Goal: Task Accomplishment & Management: Manage account settings

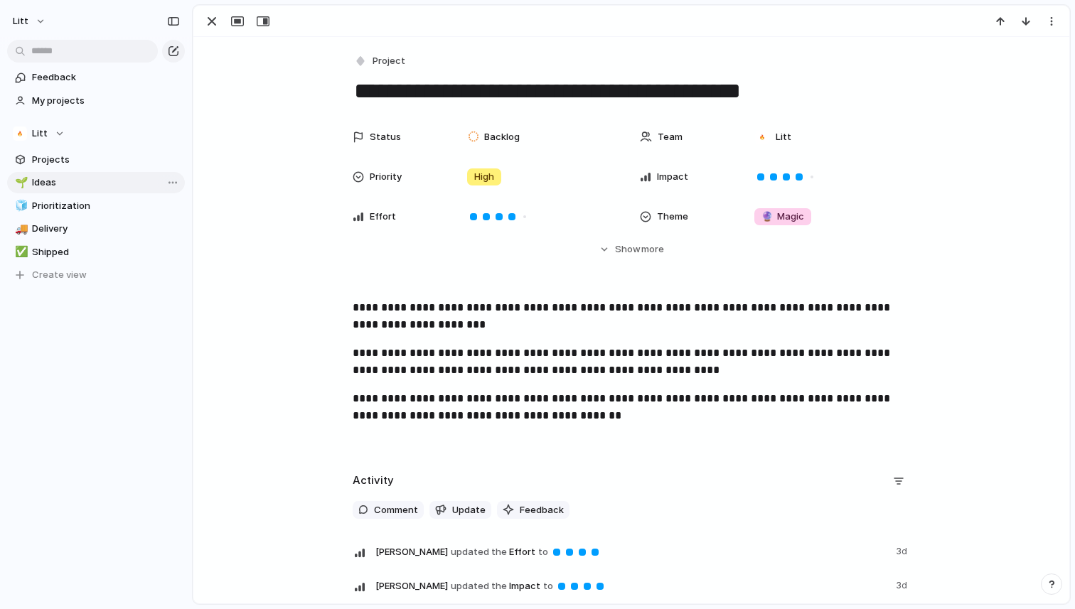
click at [95, 179] on span "Ideas" at bounding box center [106, 183] width 148 height 14
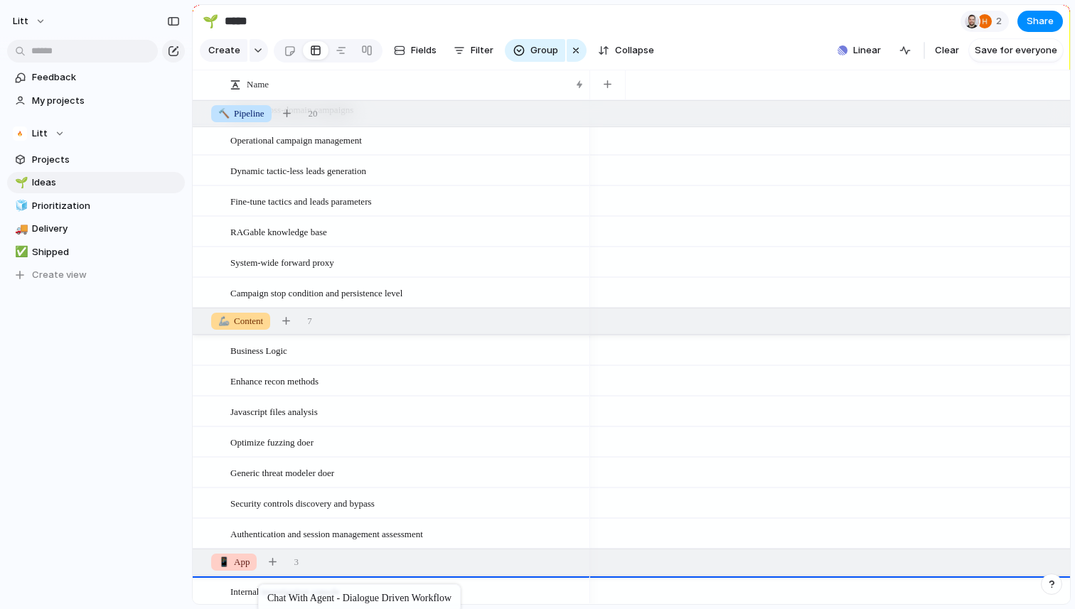
drag, startPoint x: 247, startPoint y: 249, endPoint x: 265, endPoint y: 587, distance: 338.1
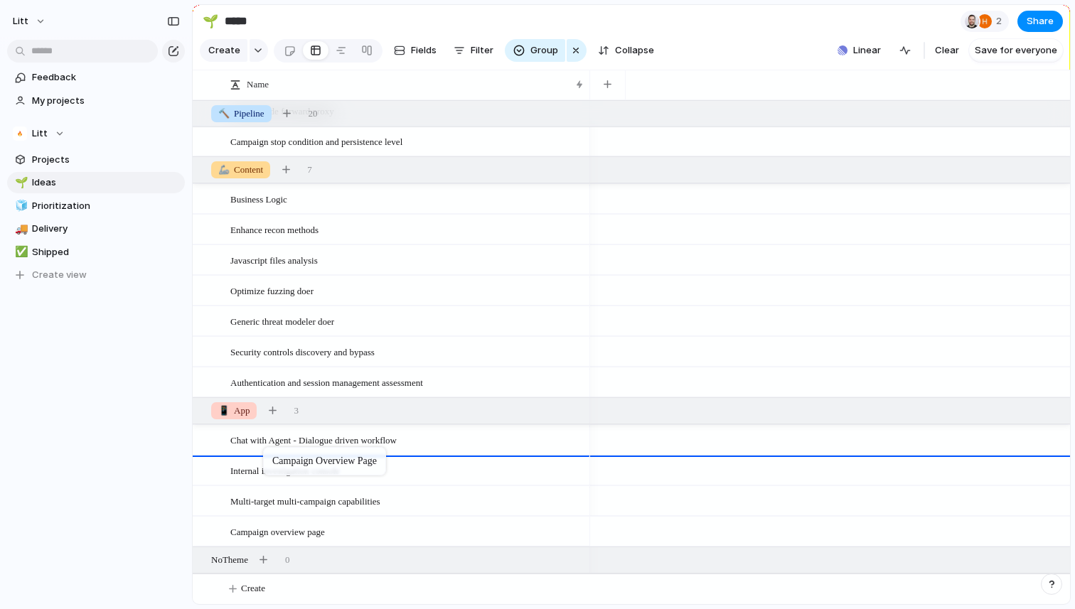
drag, startPoint x: 251, startPoint y: 533, endPoint x: 270, endPoint y: 450, distance: 85.3
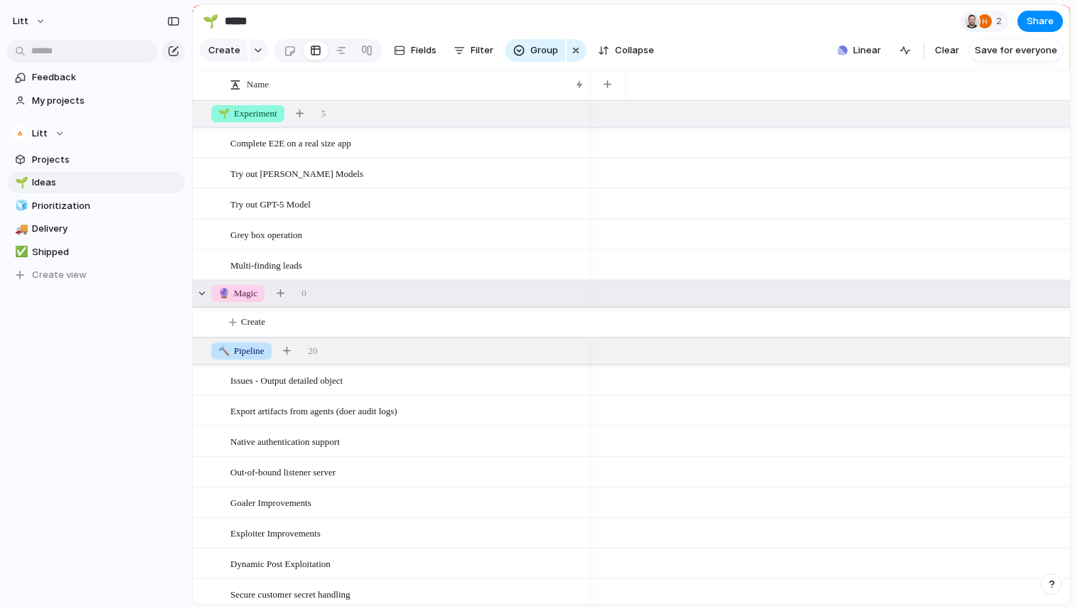
click at [227, 296] on span "🔮" at bounding box center [223, 293] width 11 height 11
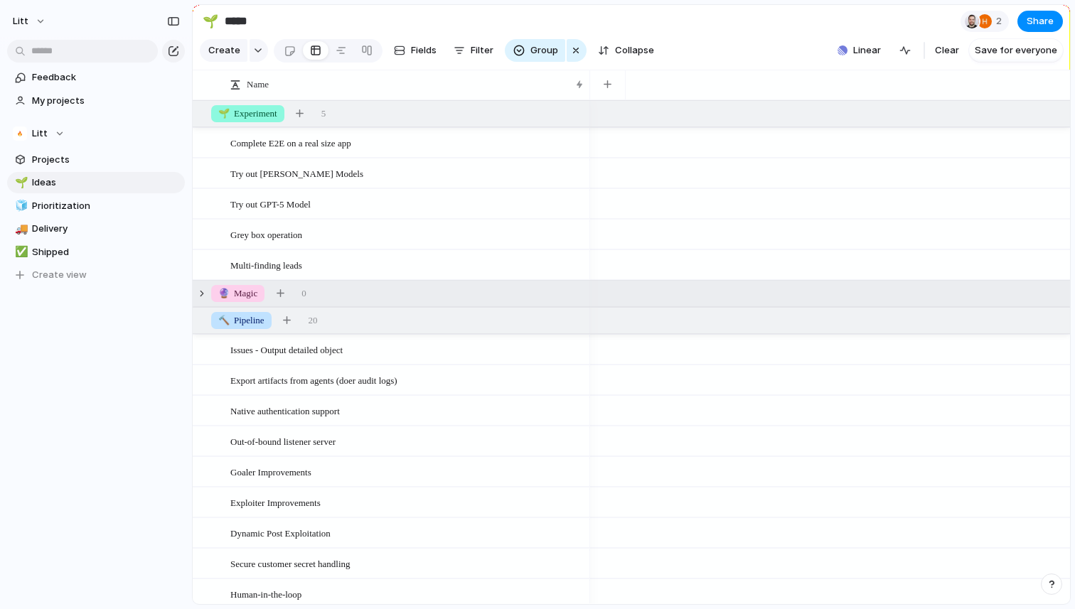
click at [227, 296] on span "🔮" at bounding box center [223, 293] width 11 height 11
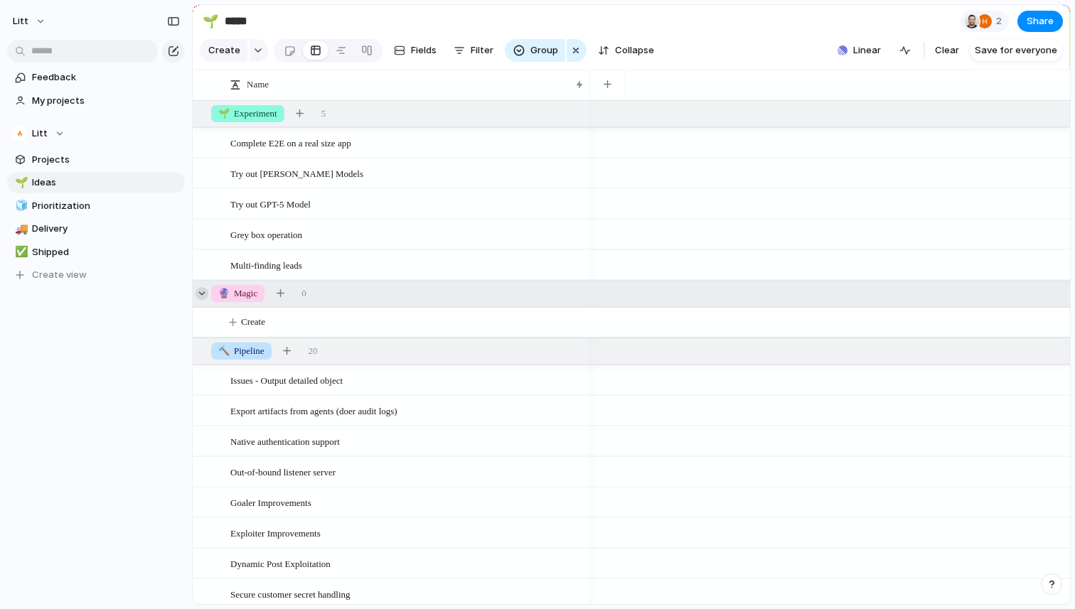
click at [205, 292] on div at bounding box center [201, 293] width 13 height 13
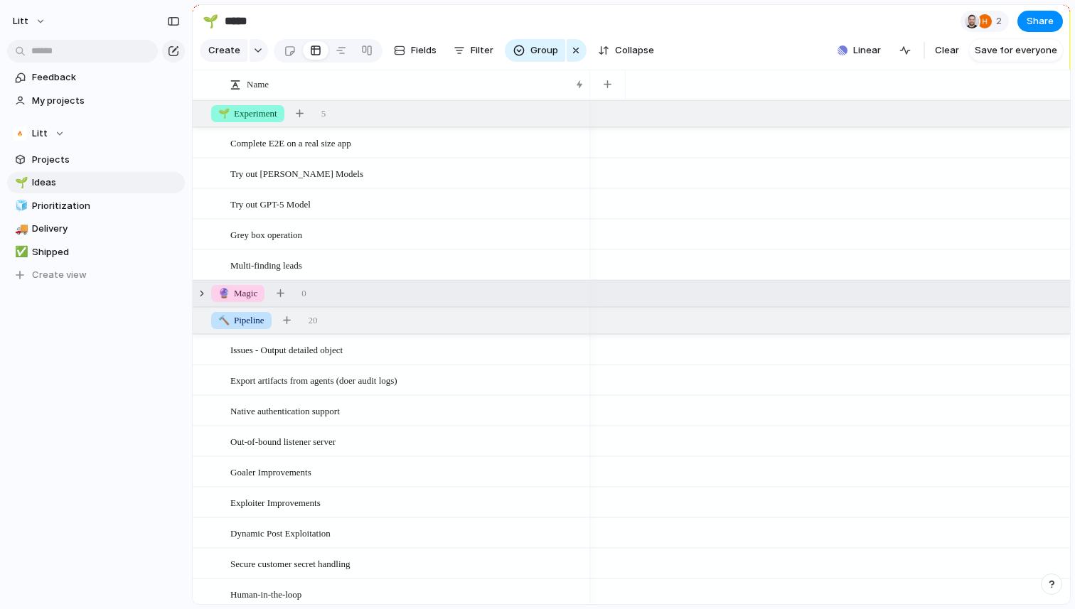
click at [306, 292] on span "0" at bounding box center [303, 293] width 5 height 14
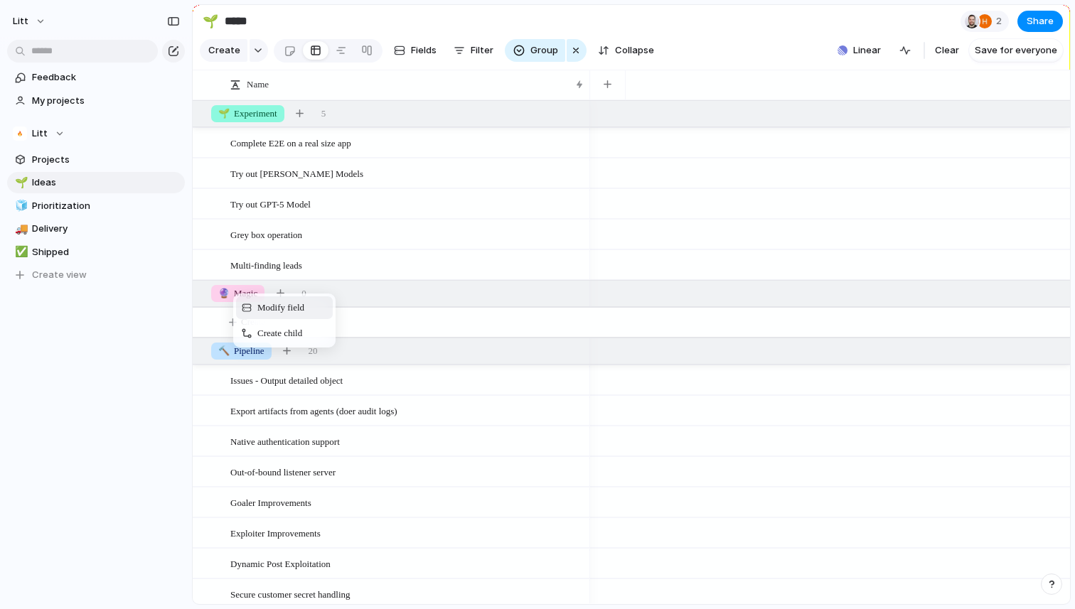
click at [273, 310] on span "Modify field" at bounding box center [280, 308] width 47 height 14
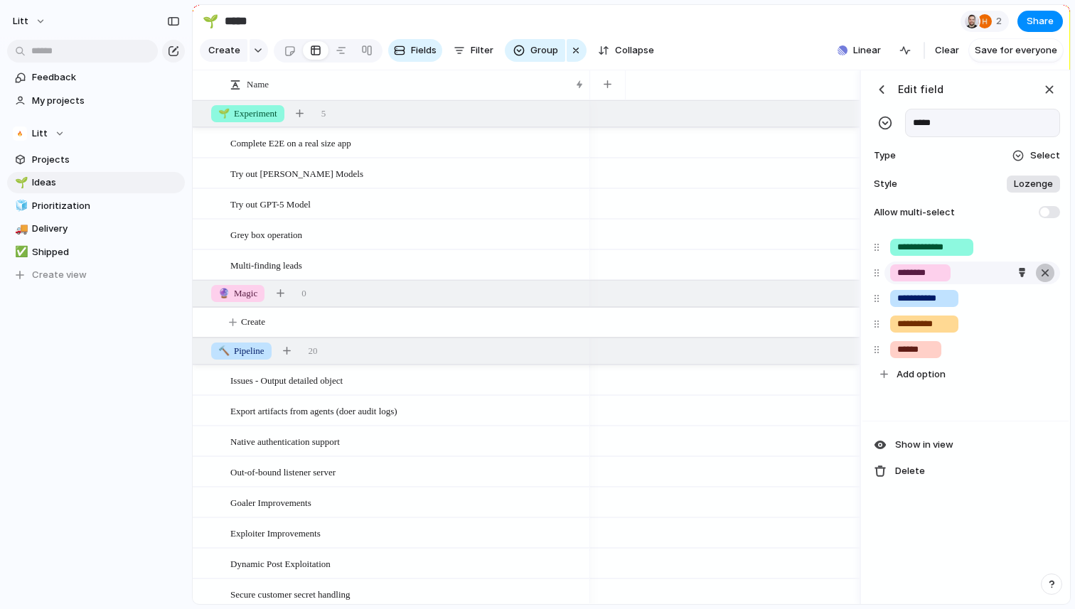
click at [1044, 272] on div "button" at bounding box center [1045, 273] width 14 height 18
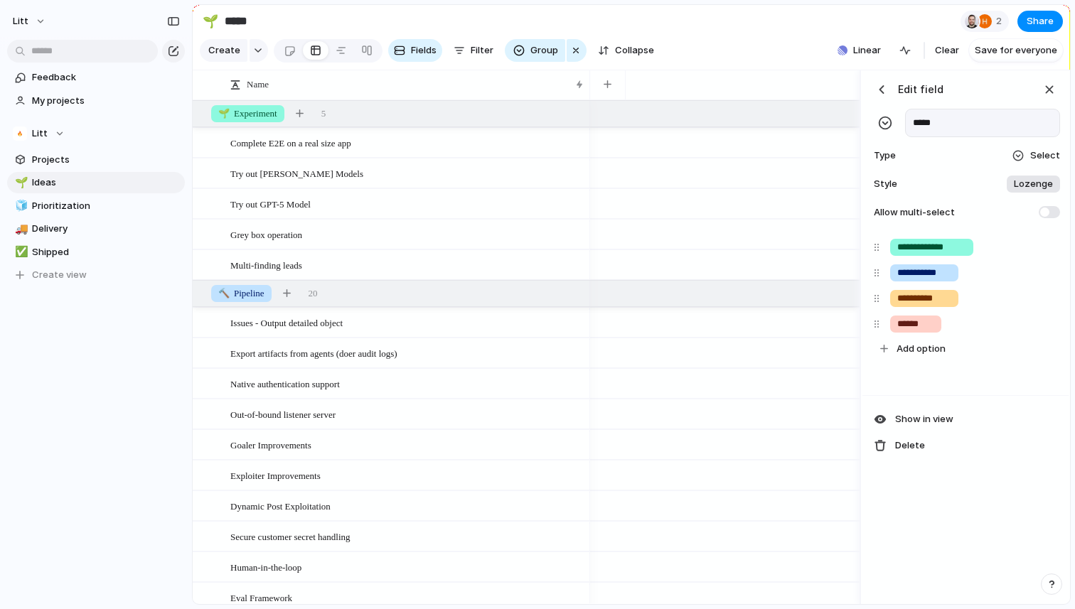
click at [140, 335] on div "Feedback My projects Litt Projects 🌱 Ideas 🧊 Prioritization 🚚 Delivery ✅ Shippe…" at bounding box center [96, 200] width 192 height 401
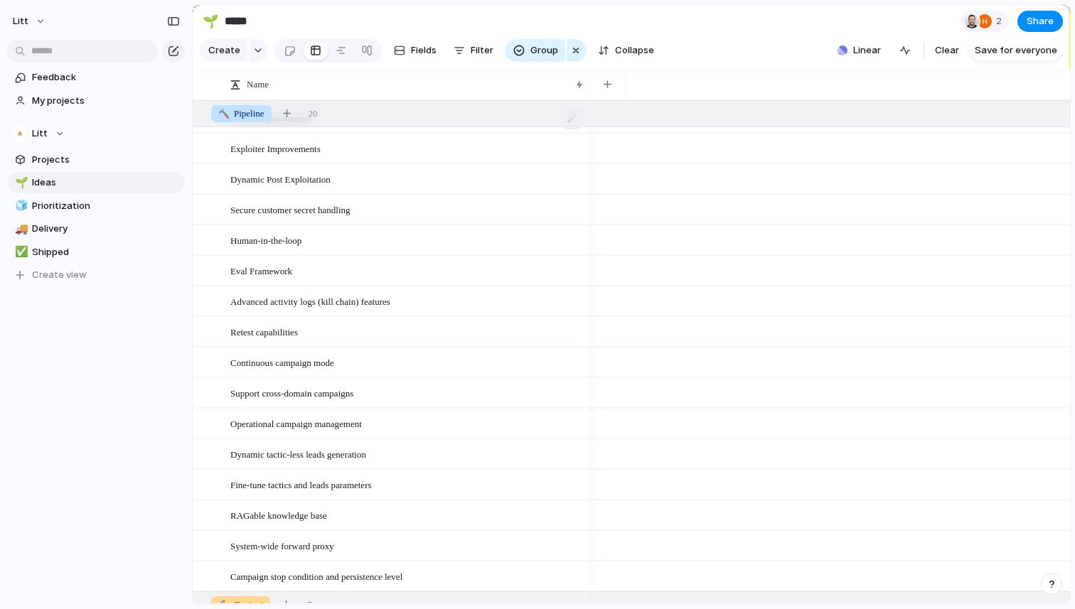
scroll to position [345, 0]
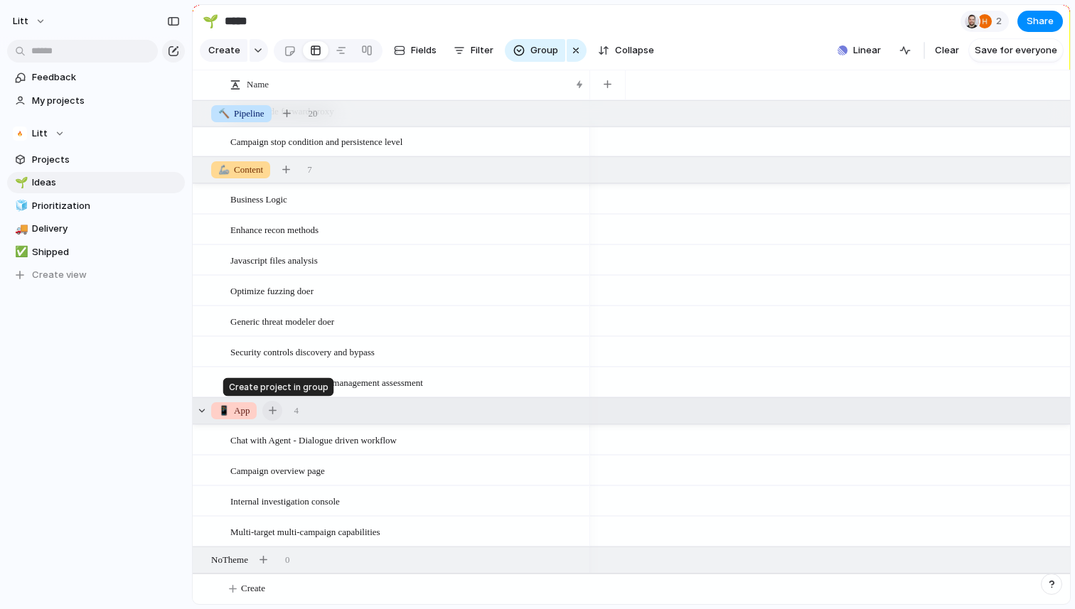
click at [273, 410] on div "button" at bounding box center [273, 411] width 8 height 8
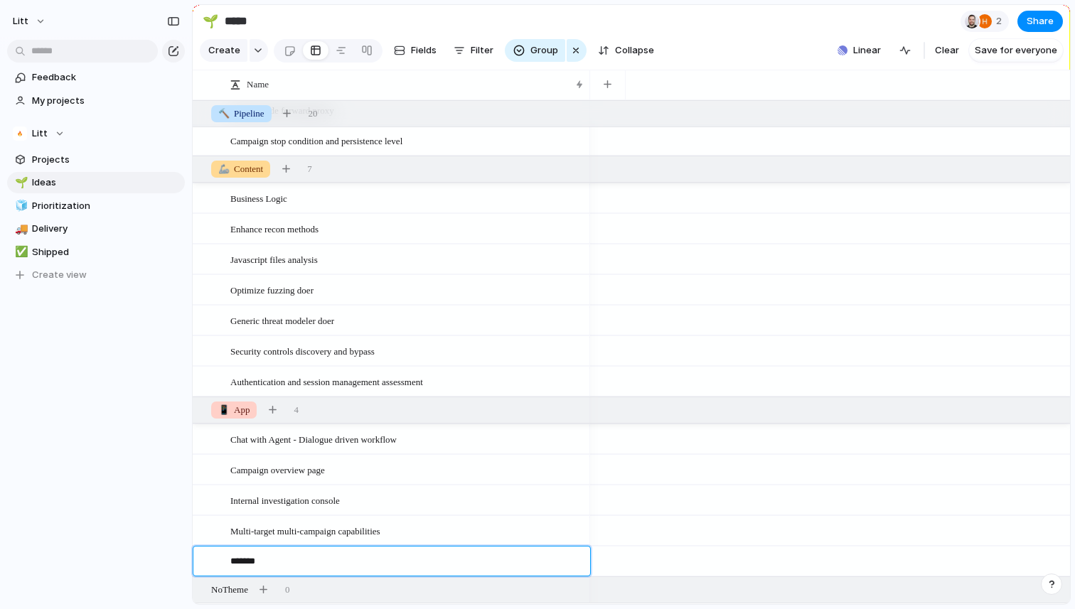
type textarea "********"
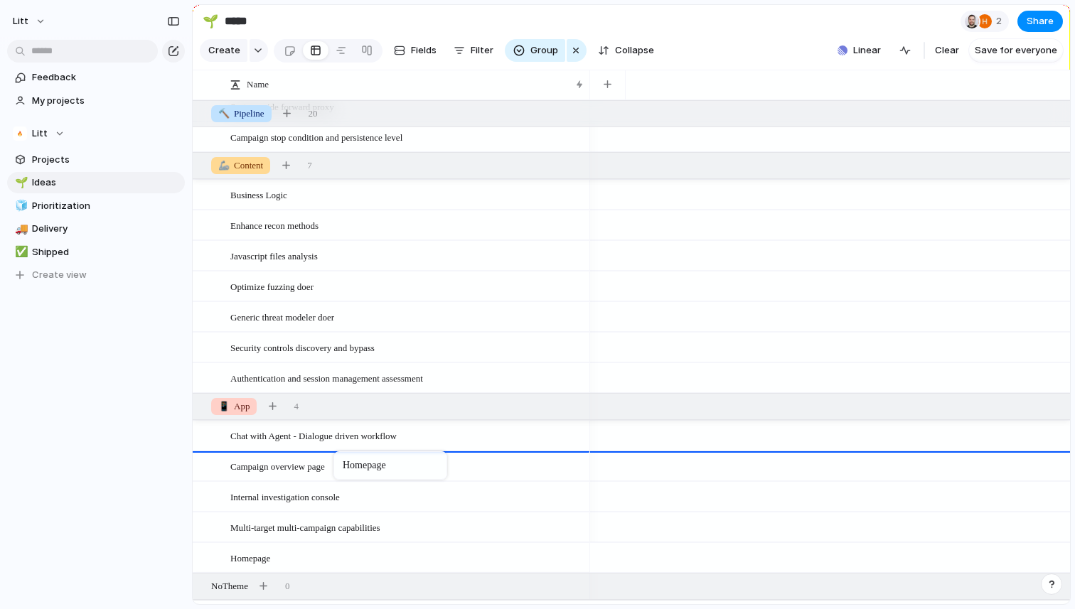
drag, startPoint x: 323, startPoint y: 555, endPoint x: 340, endPoint y: 454, distance: 102.5
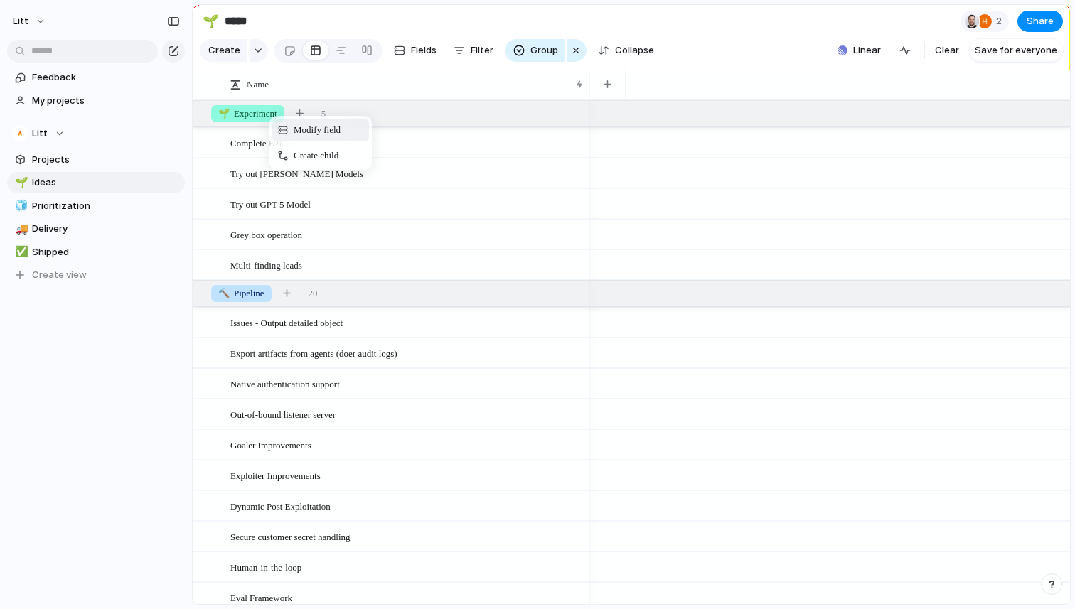
click at [307, 135] on span "Modify field" at bounding box center [317, 130] width 47 height 14
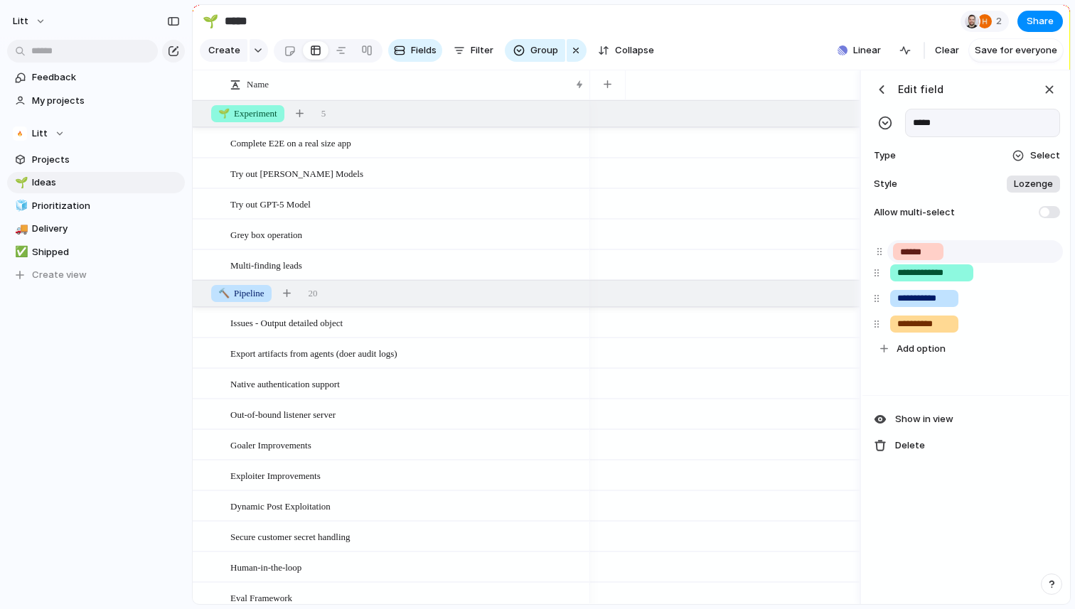
drag, startPoint x: 881, startPoint y: 323, endPoint x: 883, endPoint y: 252, distance: 71.1
click at [883, 252] on div "**********" at bounding box center [965, 298] width 195 height 127
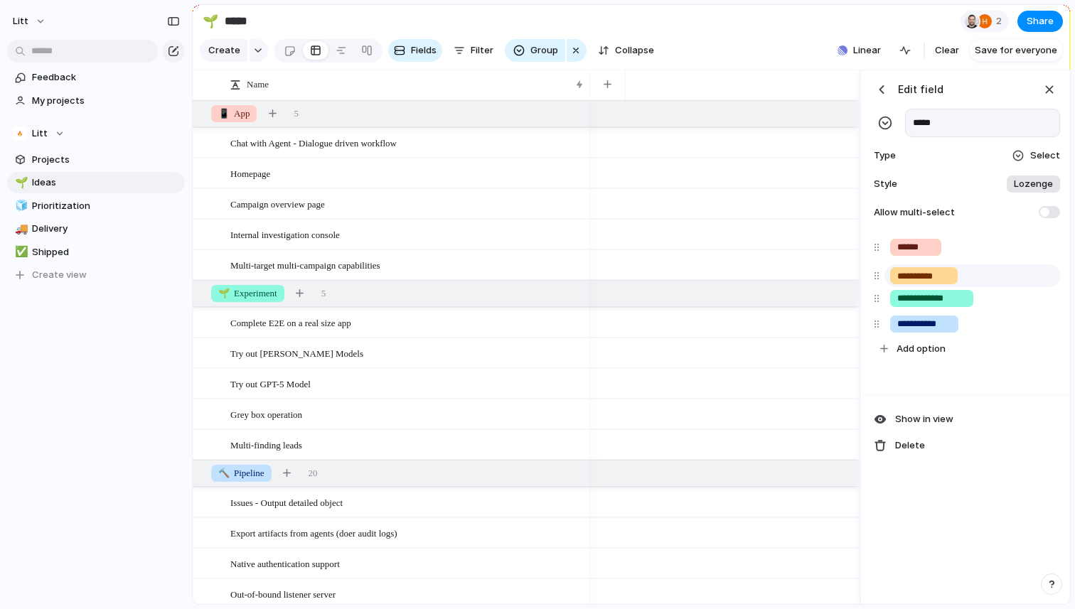
drag, startPoint x: 879, startPoint y: 331, endPoint x: 879, endPoint y: 284, distance: 46.2
click at [879, 284] on div "**********" at bounding box center [965, 298] width 195 height 127
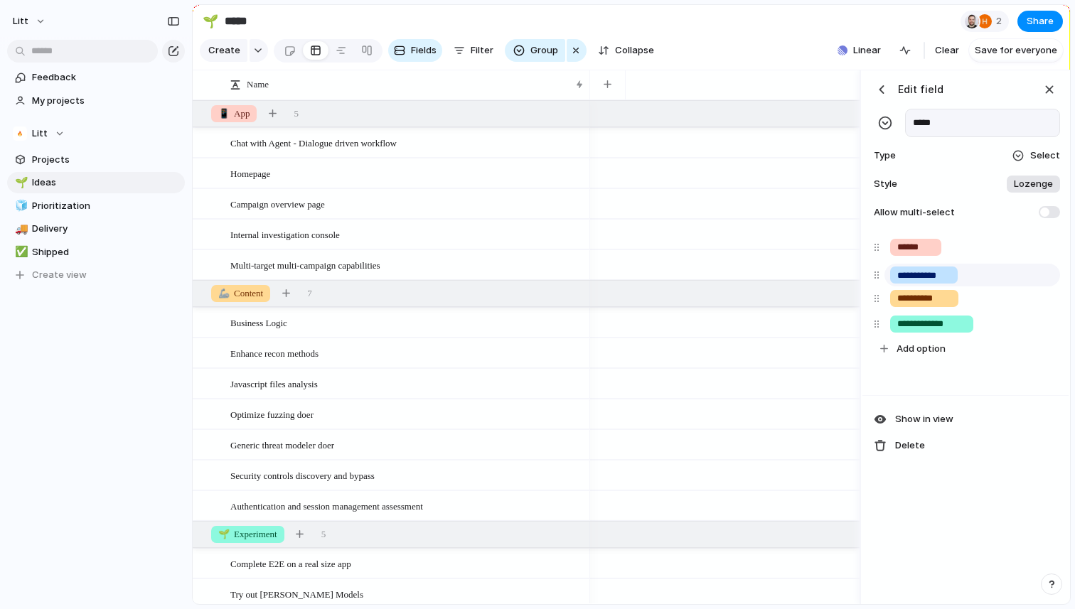
drag, startPoint x: 881, startPoint y: 331, endPoint x: 880, endPoint y: 281, distance: 49.8
click at [881, 281] on div "**********" at bounding box center [965, 298] width 195 height 127
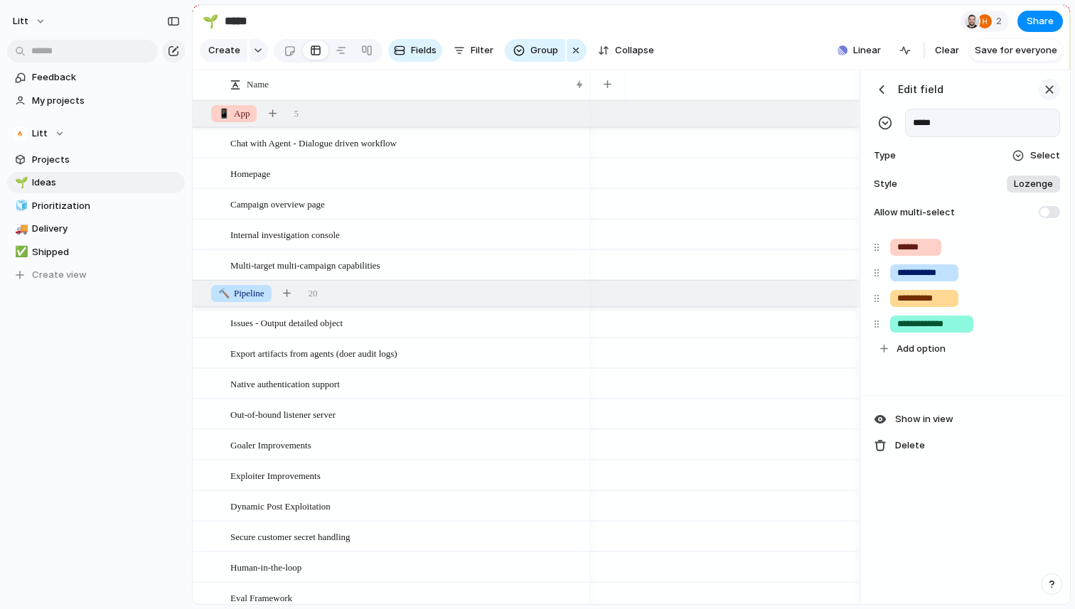
click at [1053, 90] on div "button" at bounding box center [1049, 90] width 16 height 16
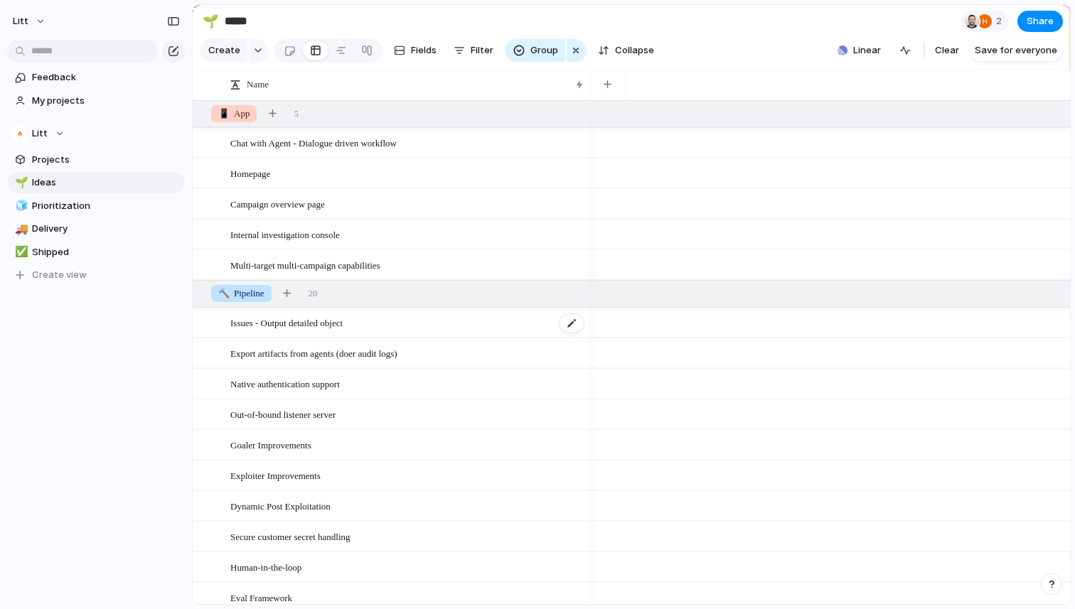
click at [387, 326] on div "Issues - Output detailed object" at bounding box center [407, 322] width 355 height 29
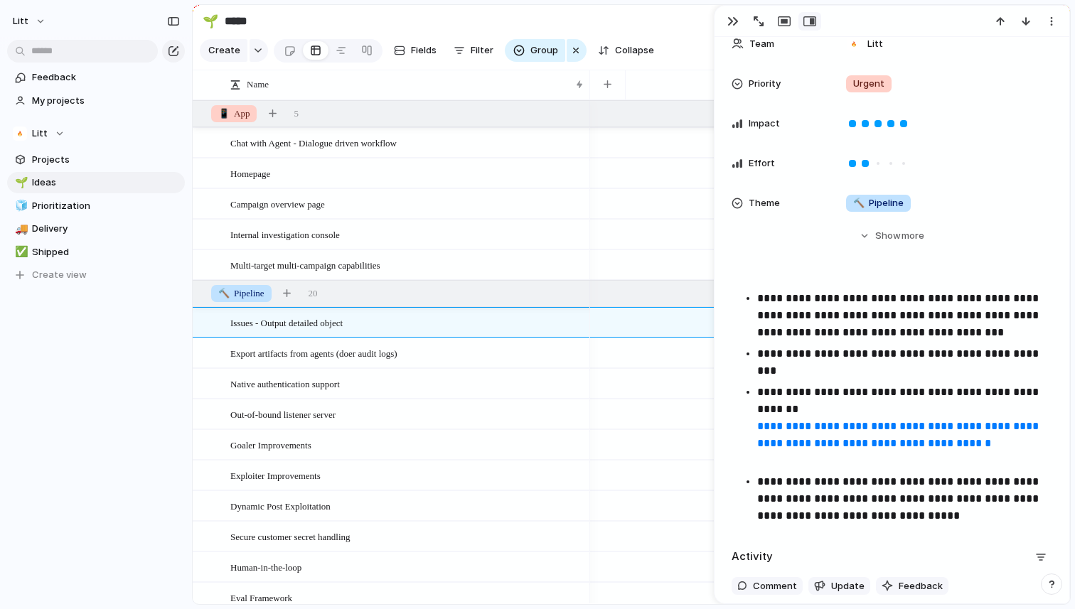
scroll to position [134, 0]
click at [734, 23] on div "button" at bounding box center [732, 21] width 11 height 11
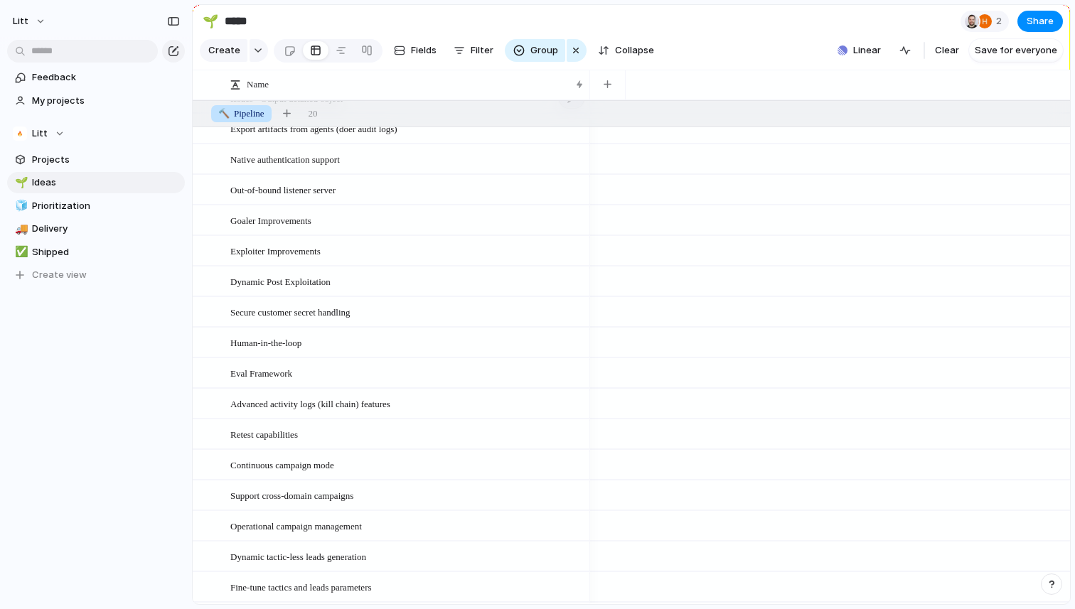
scroll to position [248, 0]
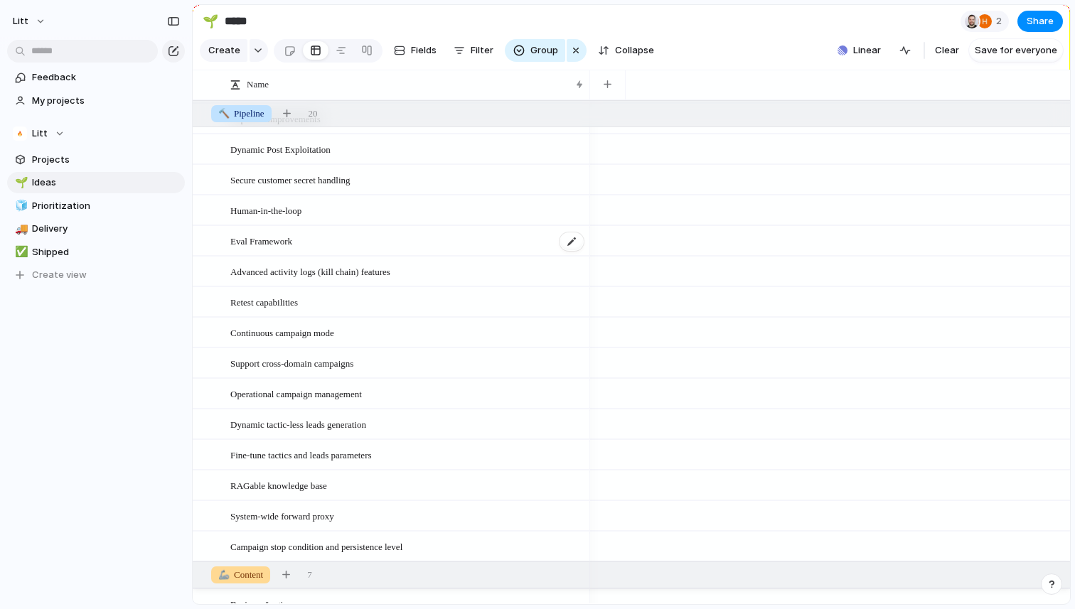
click at [314, 245] on div "Eval Framework" at bounding box center [407, 241] width 355 height 29
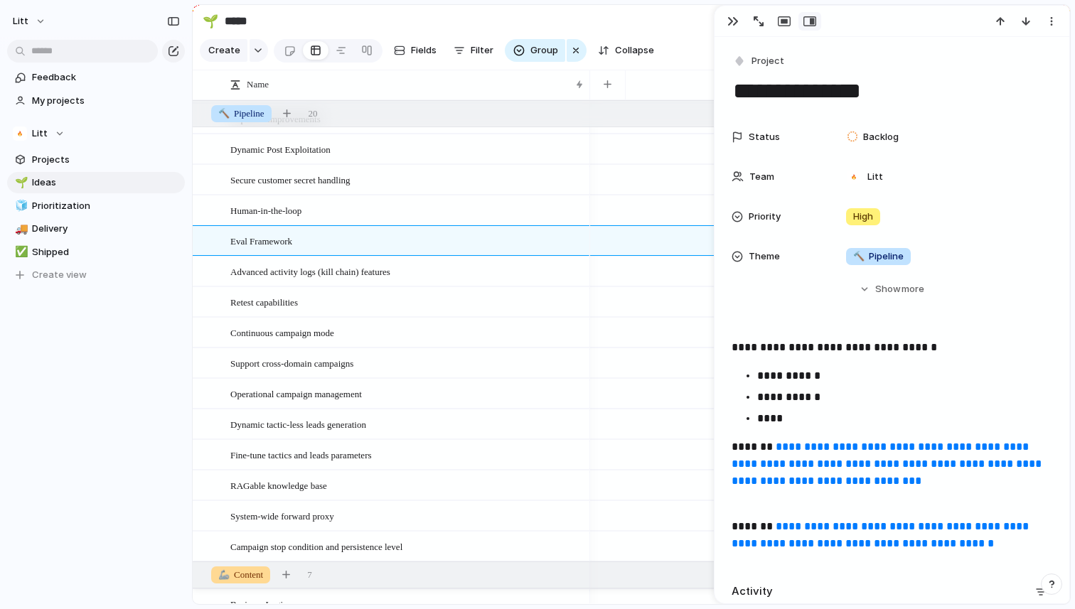
click at [778, 82] on textarea "**********" at bounding box center [891, 91] width 321 height 30
type textarea "**********"
click at [725, 14] on button "button" at bounding box center [732, 21] width 23 height 18
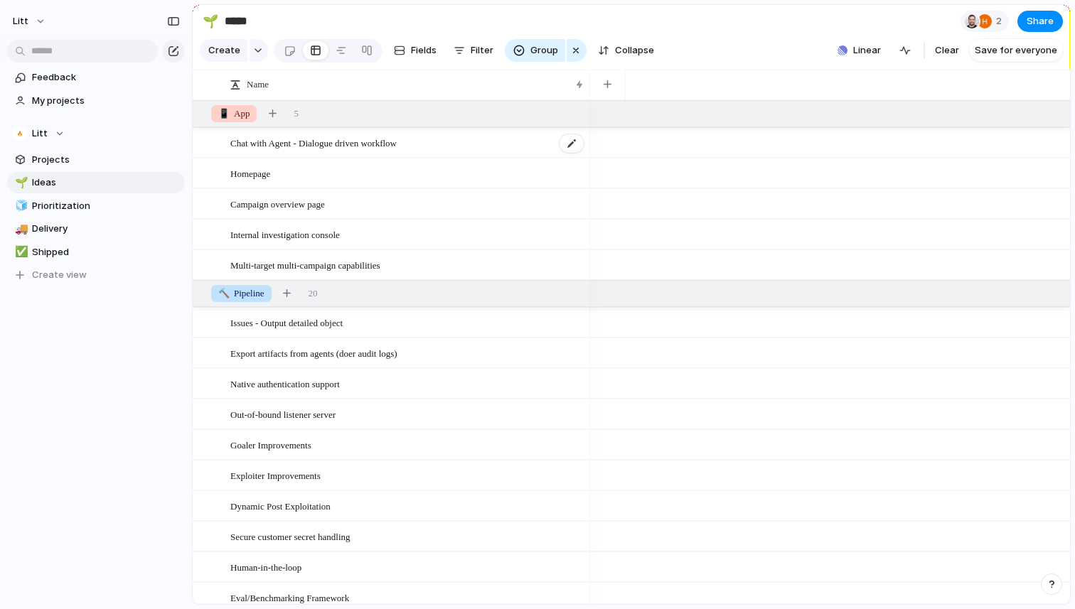
click at [306, 142] on span "Chat with Agent - Dialogue driven workflow" at bounding box center [313, 142] width 166 height 16
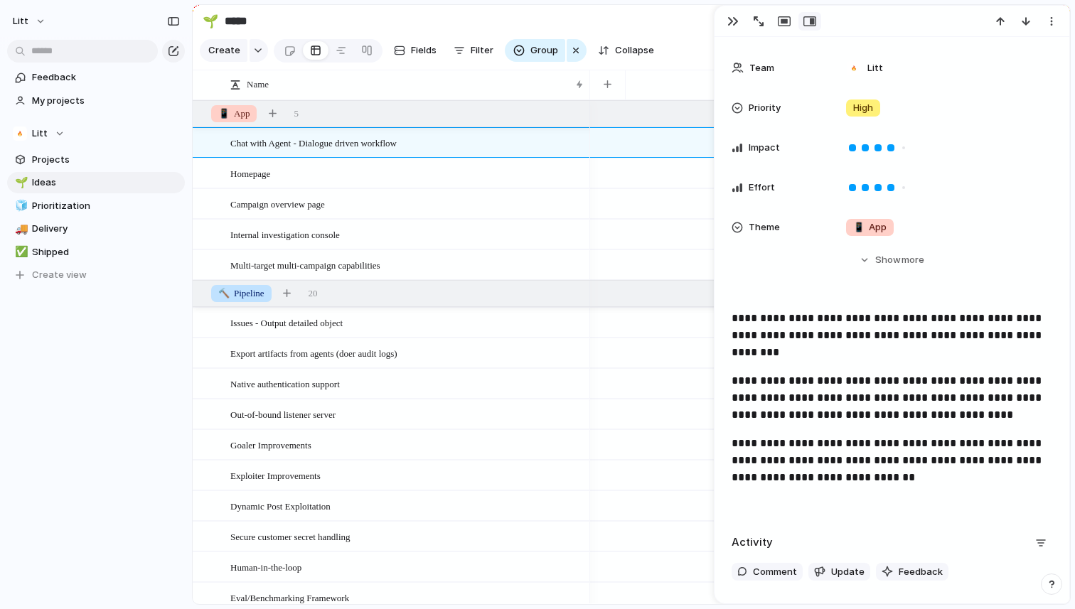
scroll to position [138, 0]
click at [888, 260] on span "Show" at bounding box center [888, 259] width 26 height 14
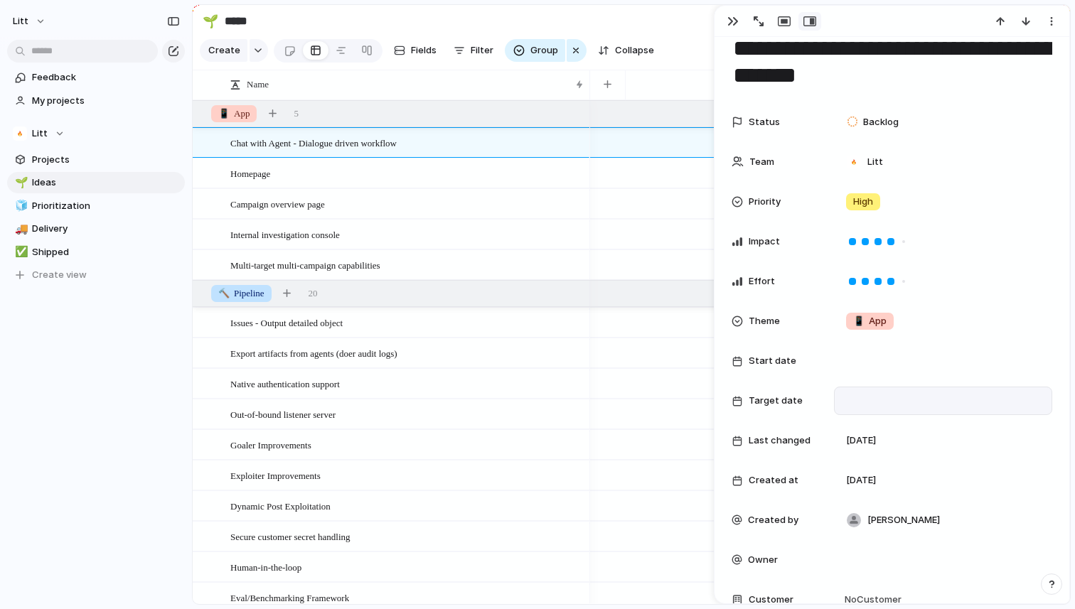
scroll to position [51, 0]
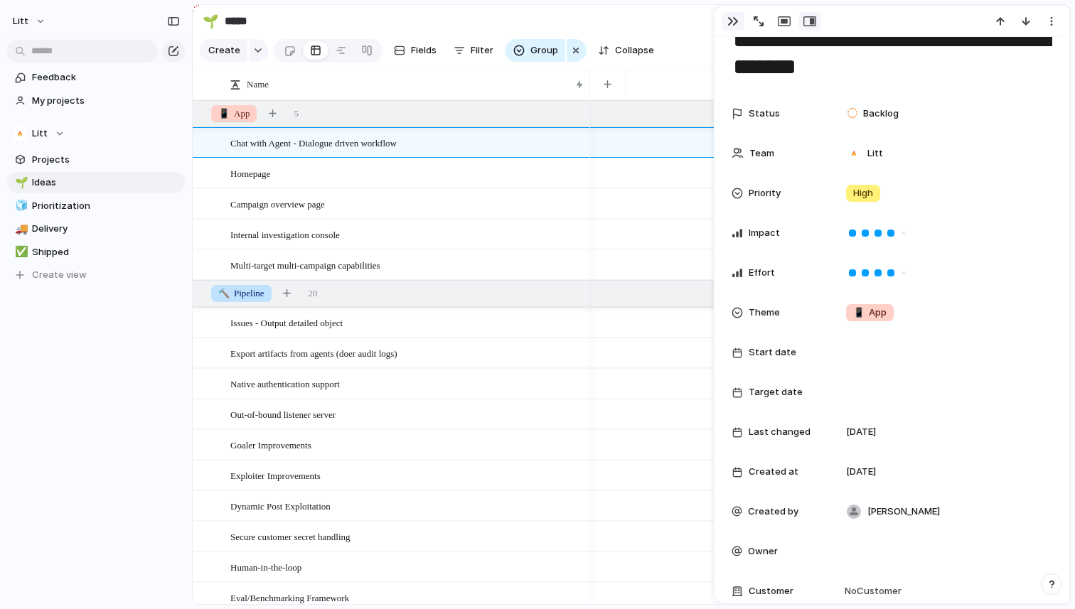
click at [734, 21] on div "button" at bounding box center [732, 21] width 11 height 11
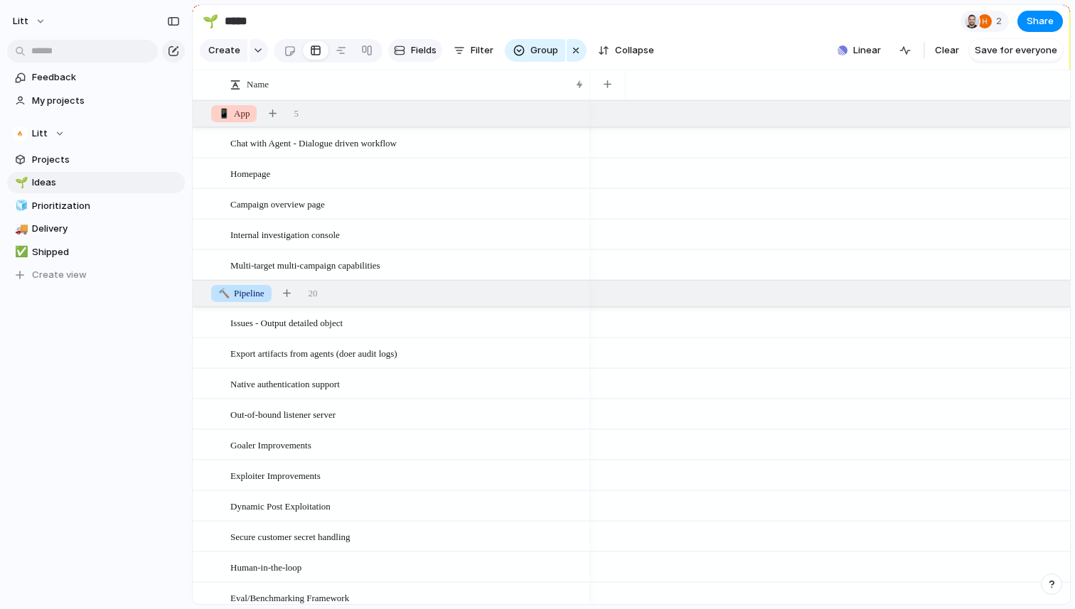
click at [418, 51] on span "Fields" at bounding box center [424, 50] width 26 height 14
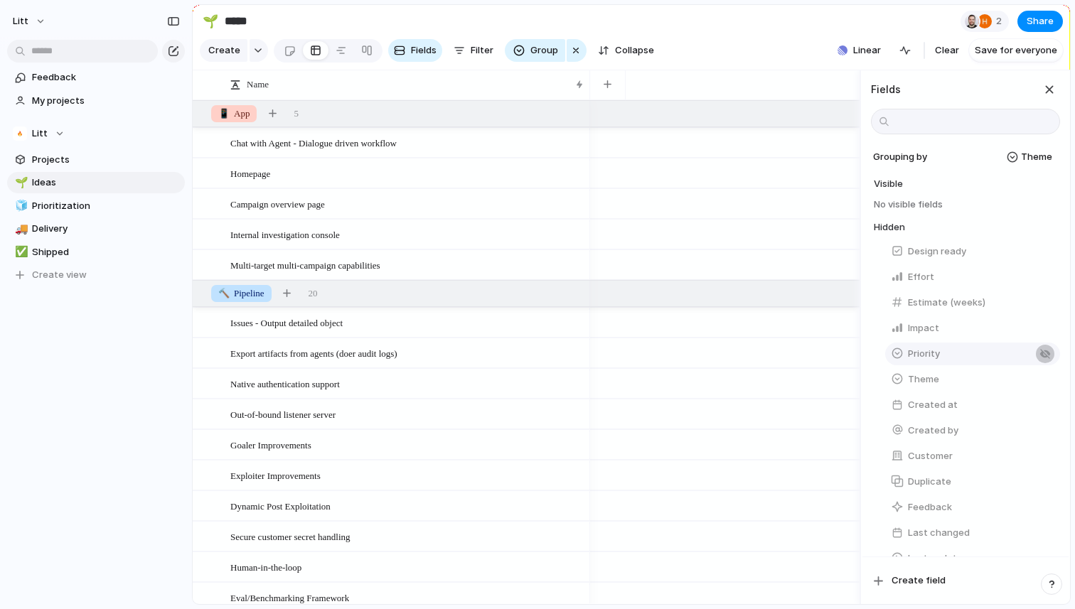
click at [1047, 346] on button "button" at bounding box center [1045, 354] width 18 height 18
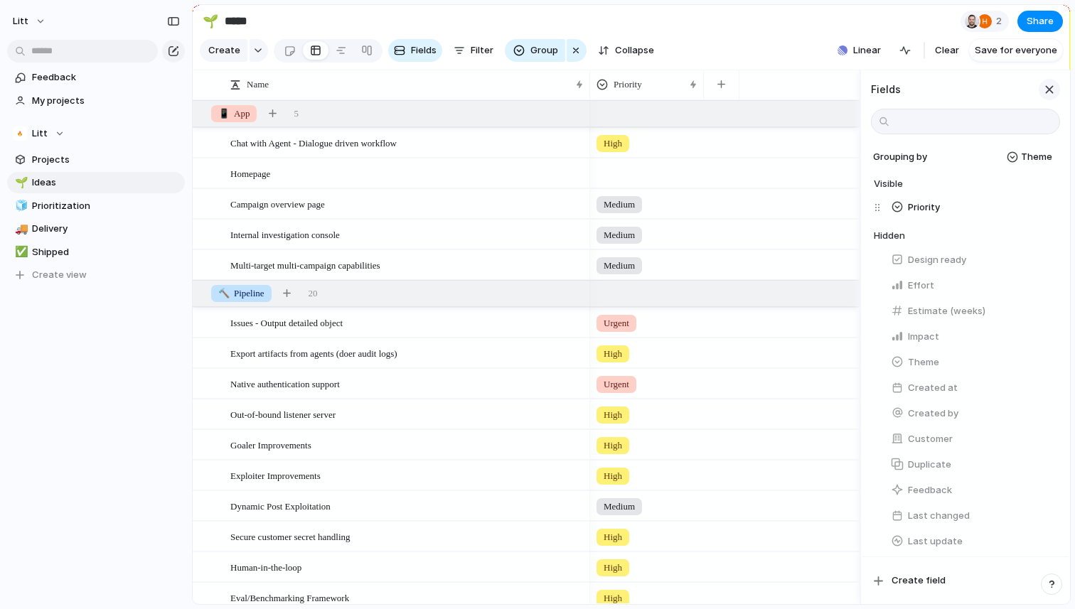
click at [1051, 87] on div "button" at bounding box center [1049, 90] width 16 height 16
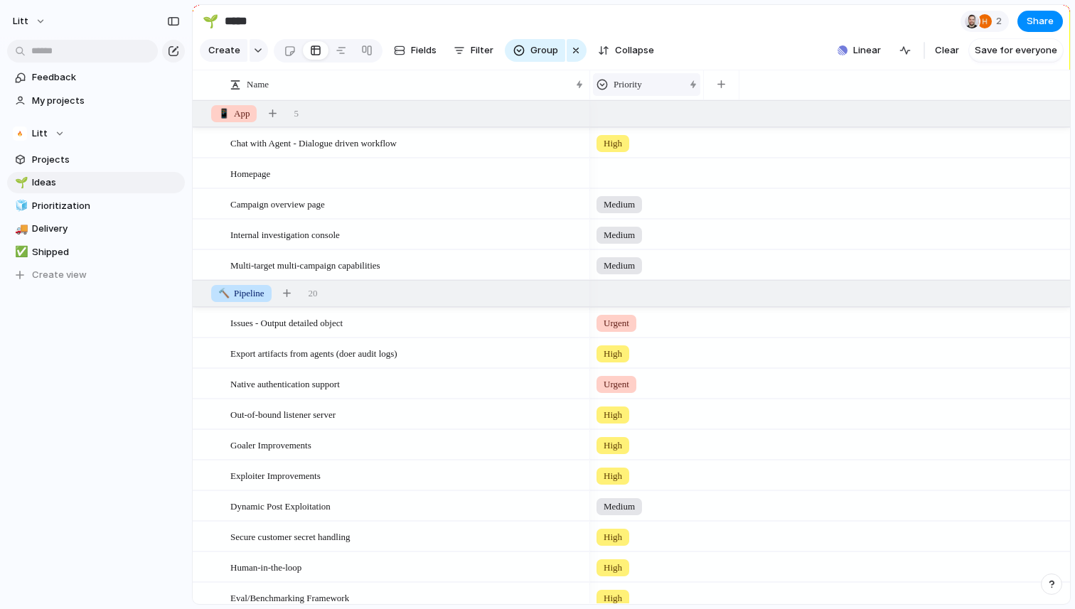
click at [656, 84] on div "Priority" at bounding box center [639, 84] width 87 height 14
click at [666, 186] on span "Sort descending" at bounding box center [658, 185] width 75 height 14
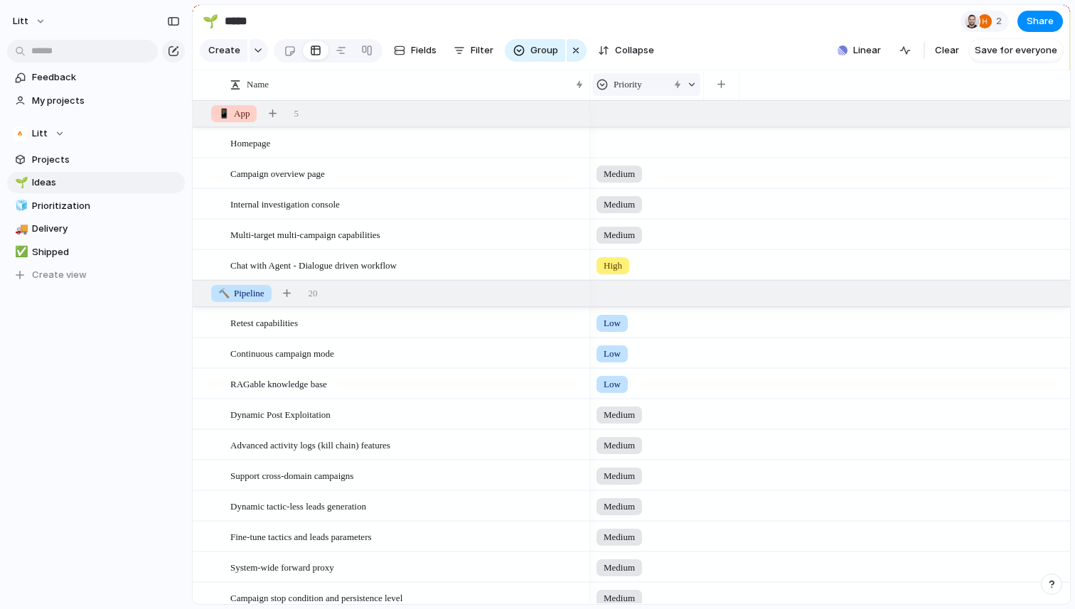
click at [650, 82] on div "Priority" at bounding box center [632, 84] width 72 height 14
click at [661, 162] on span "Sort ascending" at bounding box center [655, 162] width 69 height 14
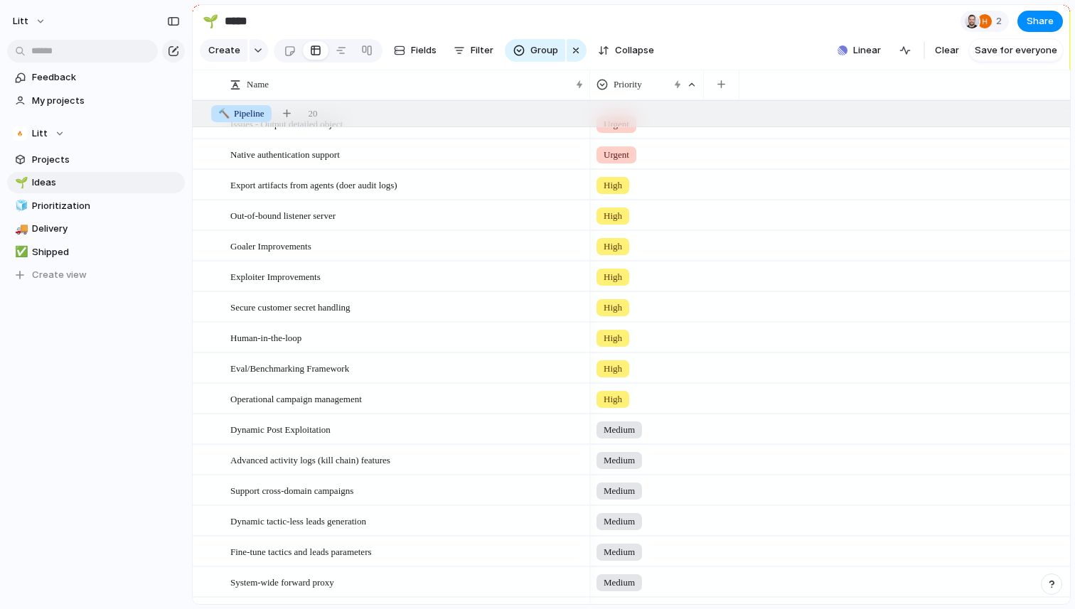
scroll to position [217, 0]
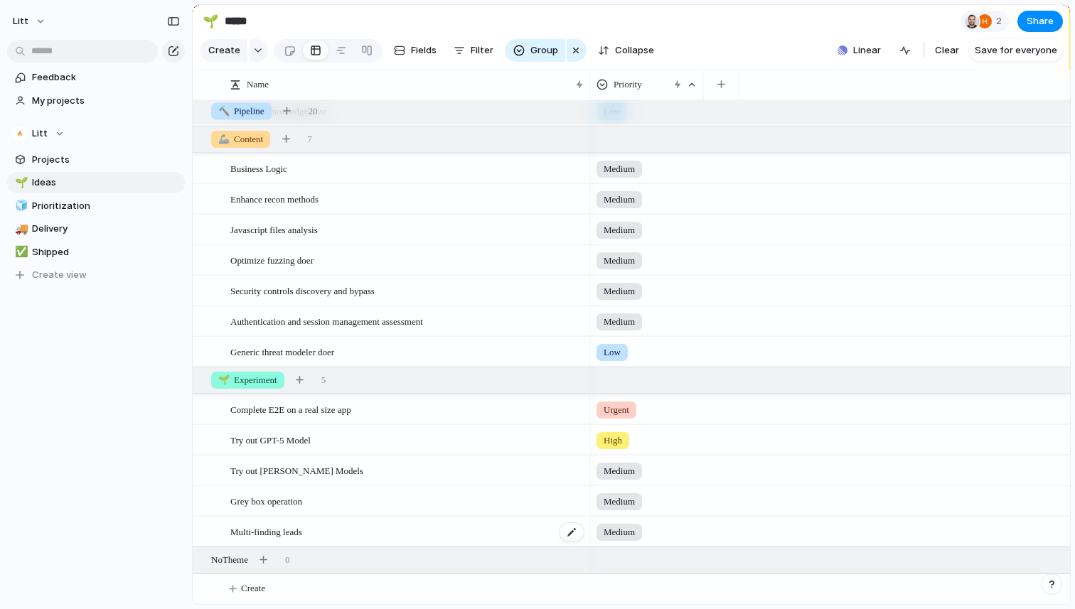
click at [351, 529] on div "Multi-finding leads" at bounding box center [407, 531] width 355 height 29
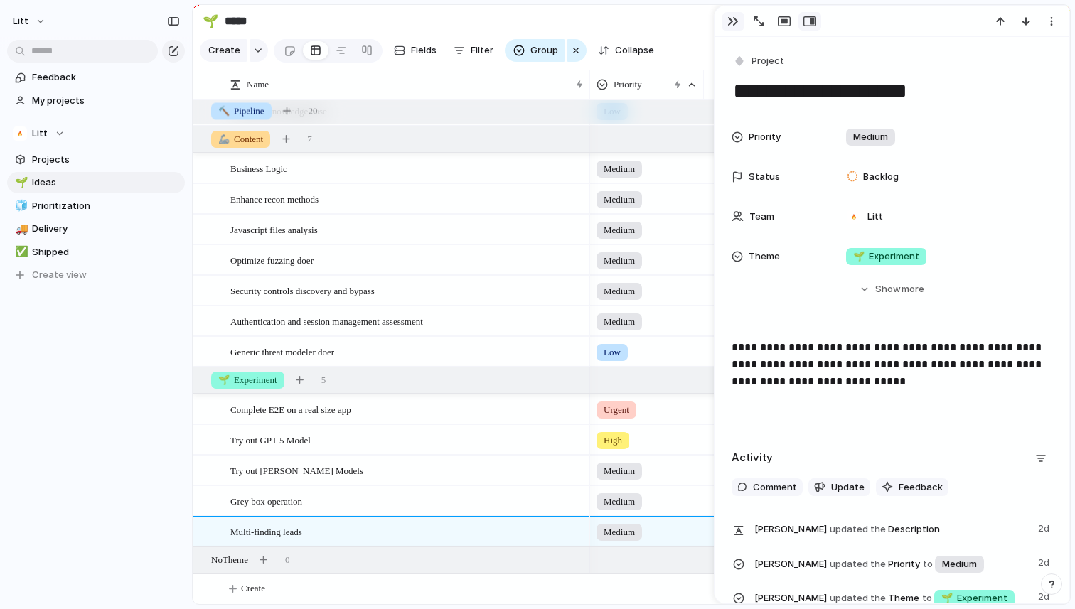
click at [731, 18] on div "button" at bounding box center [732, 21] width 11 height 11
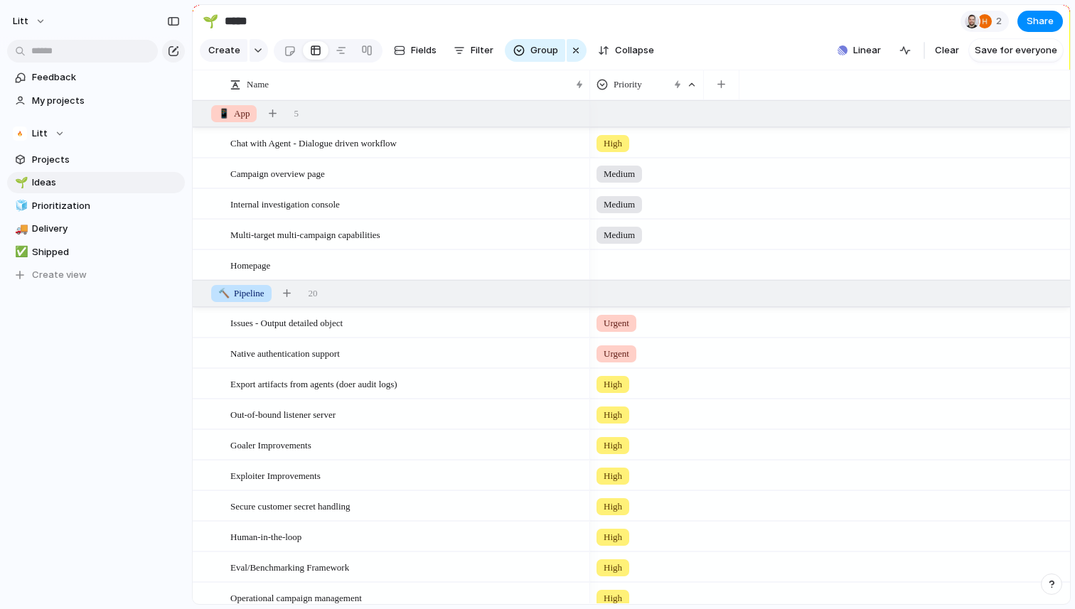
click at [632, 176] on span "Medium" at bounding box center [618, 174] width 31 height 14
click at [615, 146] on div "Urgent High Medium Low No Priority" at bounding box center [537, 304] width 1075 height 609
click at [615, 146] on span "High" at bounding box center [612, 143] width 18 height 14
click at [594, 109] on div "Urgent High Medium Low No Priority" at bounding box center [537, 304] width 1075 height 609
click at [630, 178] on span "Medium" at bounding box center [618, 174] width 31 height 14
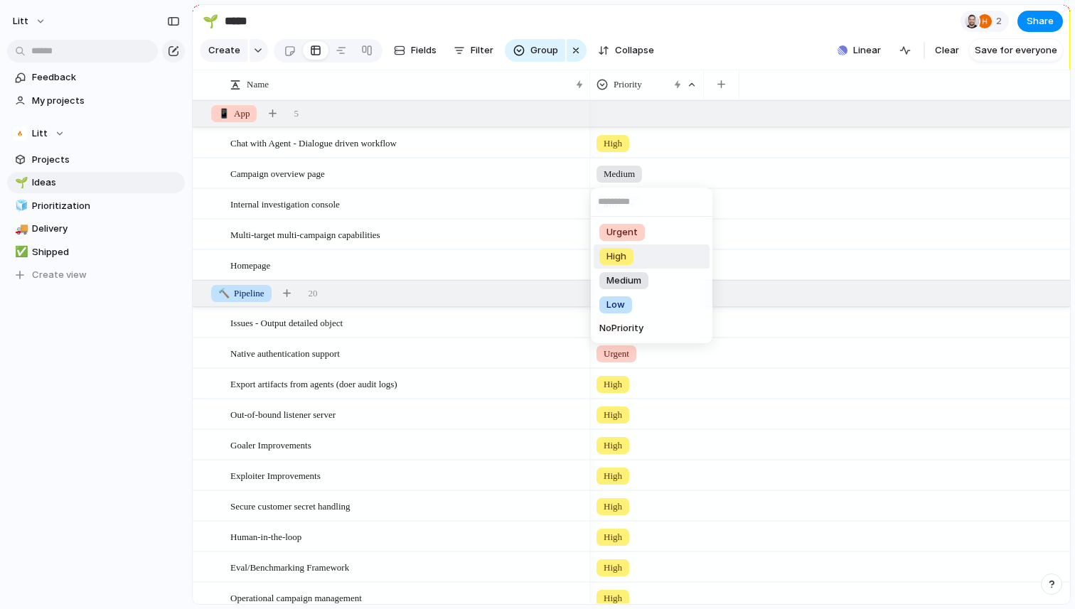
click at [628, 253] on div "High" at bounding box center [616, 256] width 34 height 17
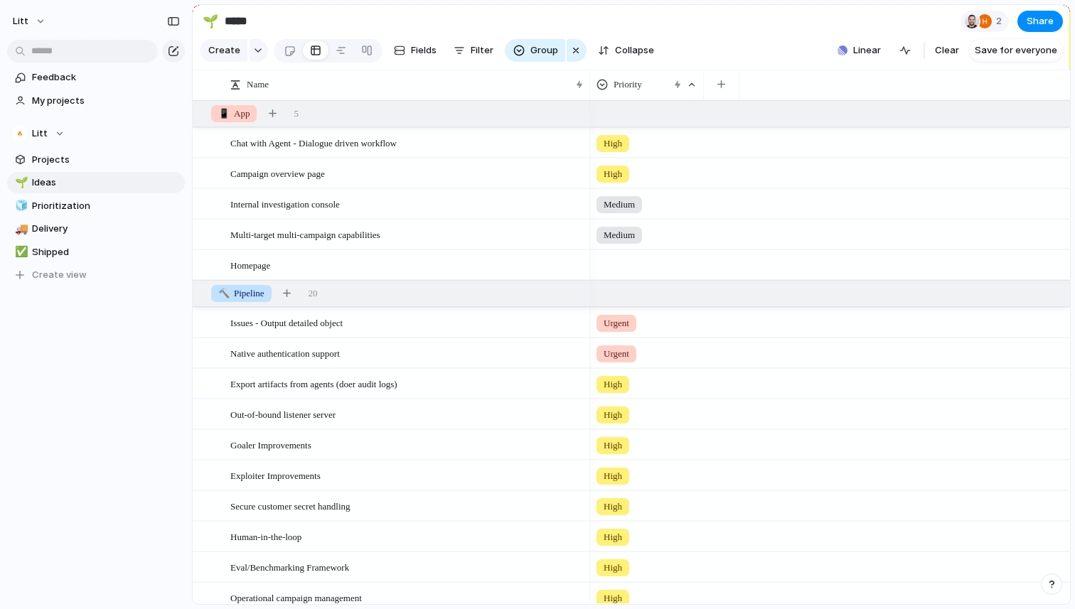
click at [621, 135] on div "High" at bounding box center [612, 143] width 33 height 17
click at [630, 205] on span "Urgent" at bounding box center [621, 202] width 31 height 14
click at [617, 254] on div at bounding box center [647, 262] width 112 height 23
click at [620, 325] on span "Urgent" at bounding box center [621, 324] width 31 height 14
click at [296, 146] on span "Chat with Agent - Dialogue driven workflow" at bounding box center [313, 142] width 166 height 16
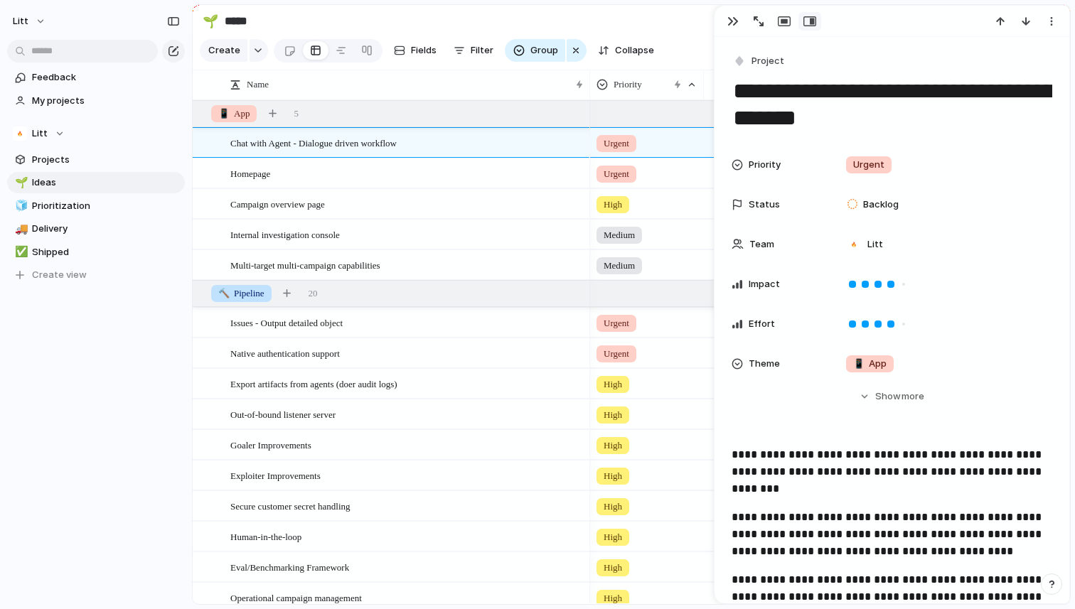
click at [836, 90] on textarea "**********" at bounding box center [891, 105] width 321 height 58
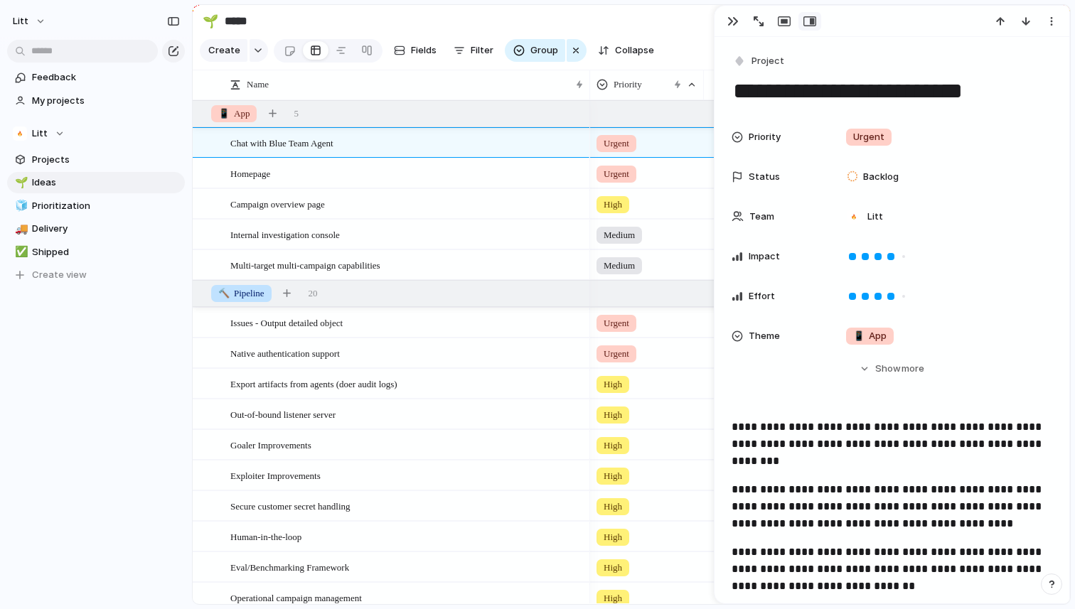
click at [996, 80] on textarea "**********" at bounding box center [891, 91] width 321 height 30
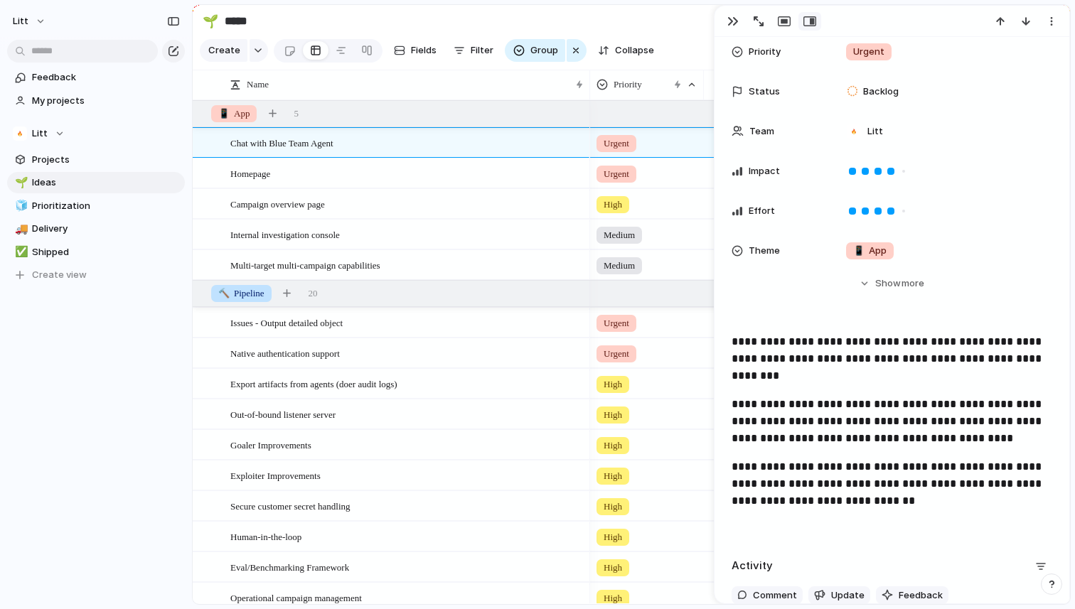
scroll to position [63, 0]
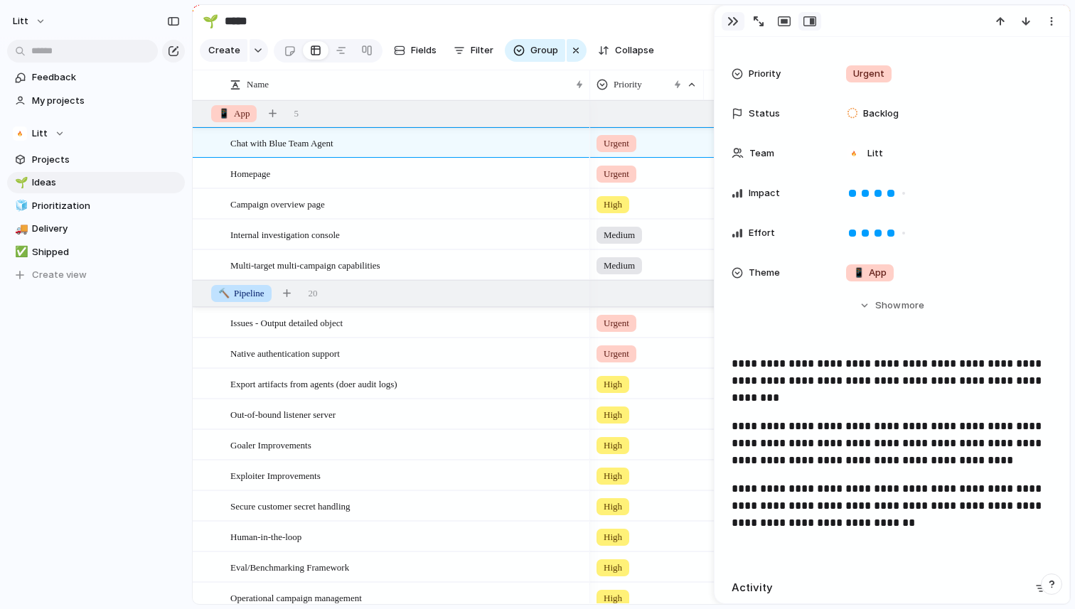
type textarea "**********"
click at [725, 16] on button "button" at bounding box center [732, 21] width 23 height 18
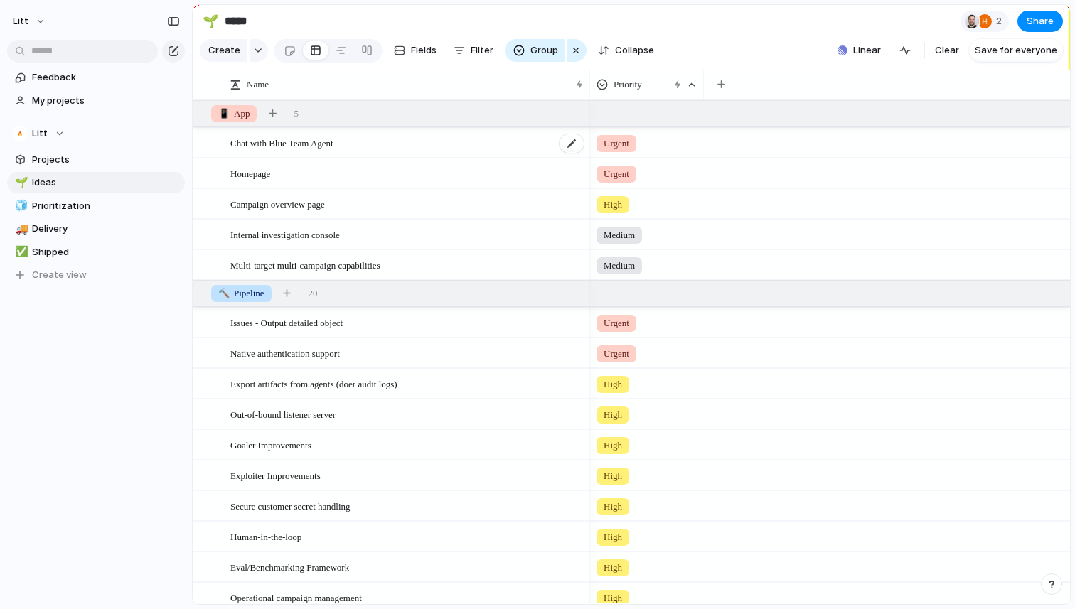
click at [374, 144] on div "Chat with Blue Team Agent" at bounding box center [407, 143] width 355 height 29
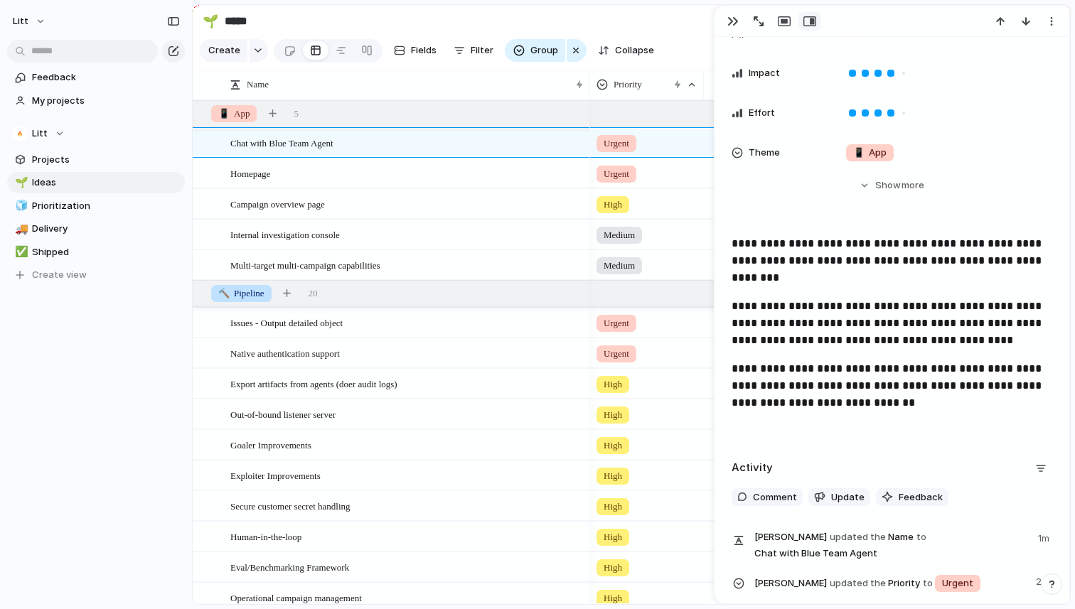
scroll to position [191, 0]
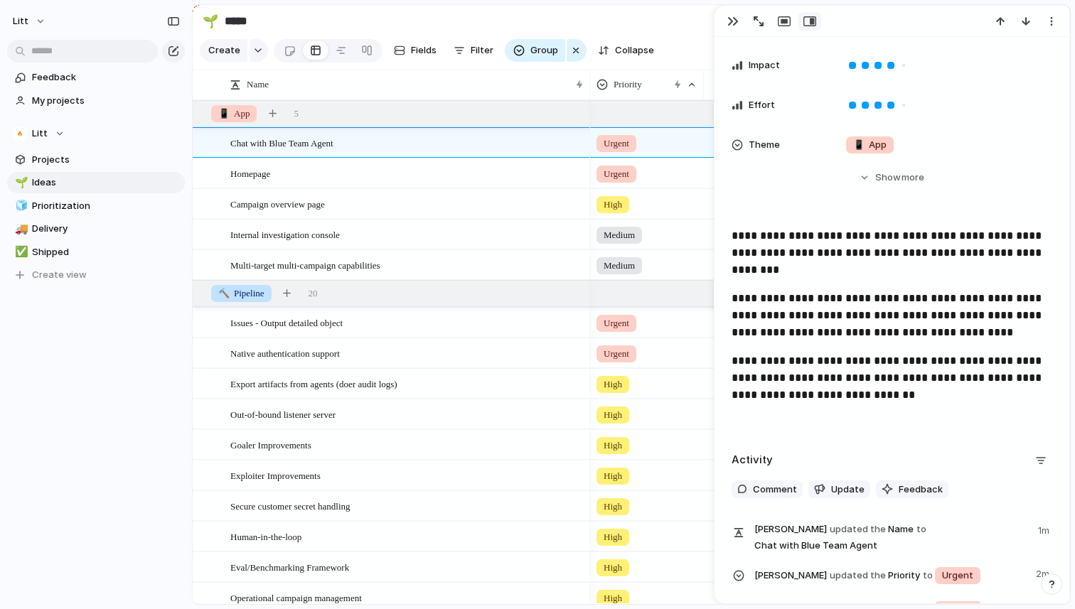
click at [783, 237] on p "**********" at bounding box center [891, 252] width 321 height 51
click at [861, 234] on p "**********" at bounding box center [891, 252] width 321 height 51
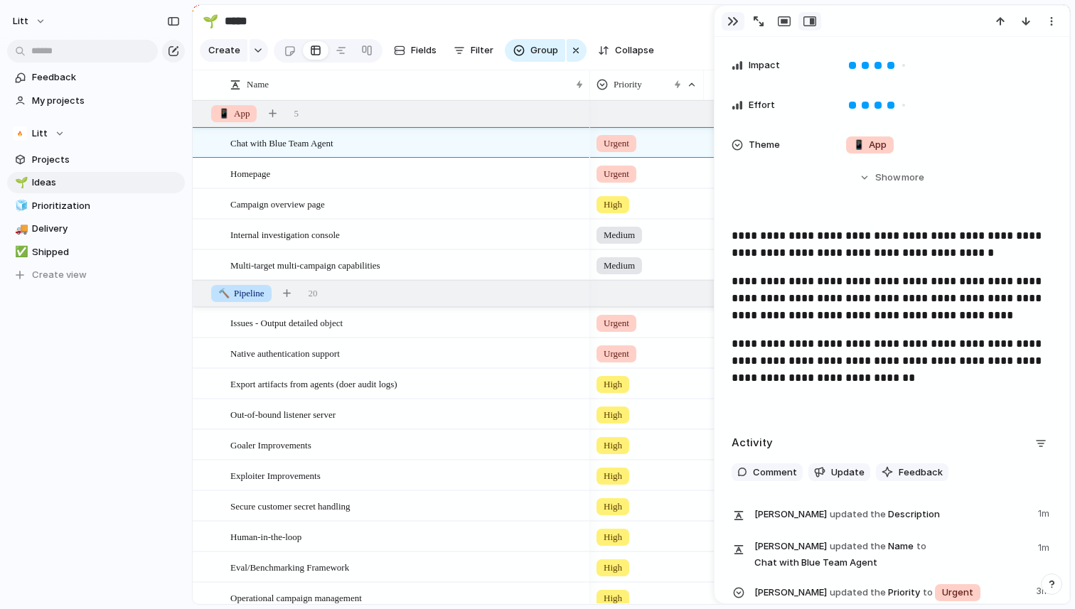
click at [730, 21] on div "button" at bounding box center [732, 21] width 11 height 11
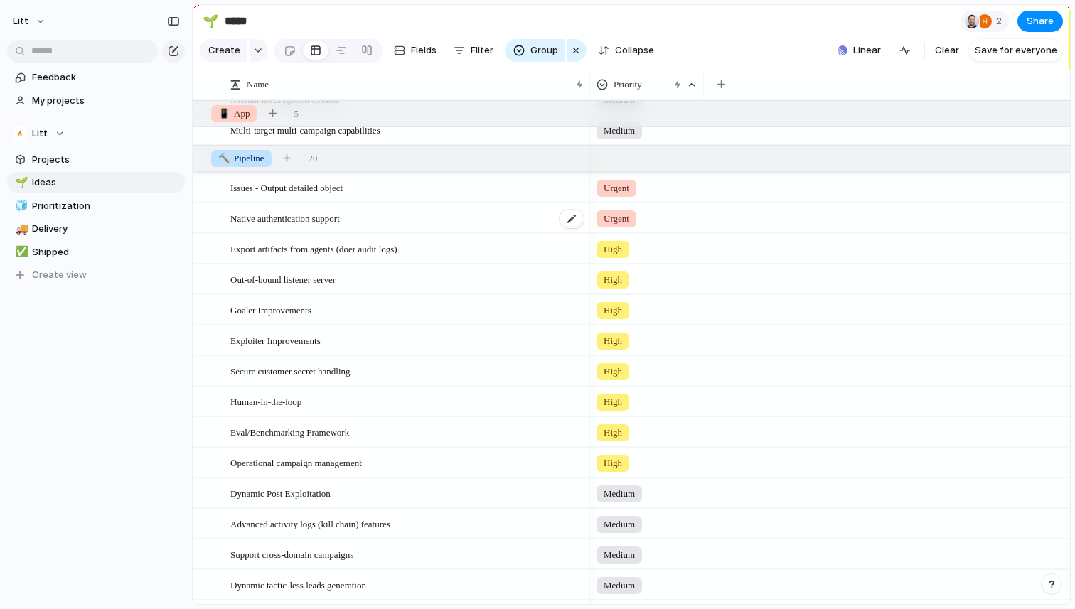
scroll to position [171, 0]
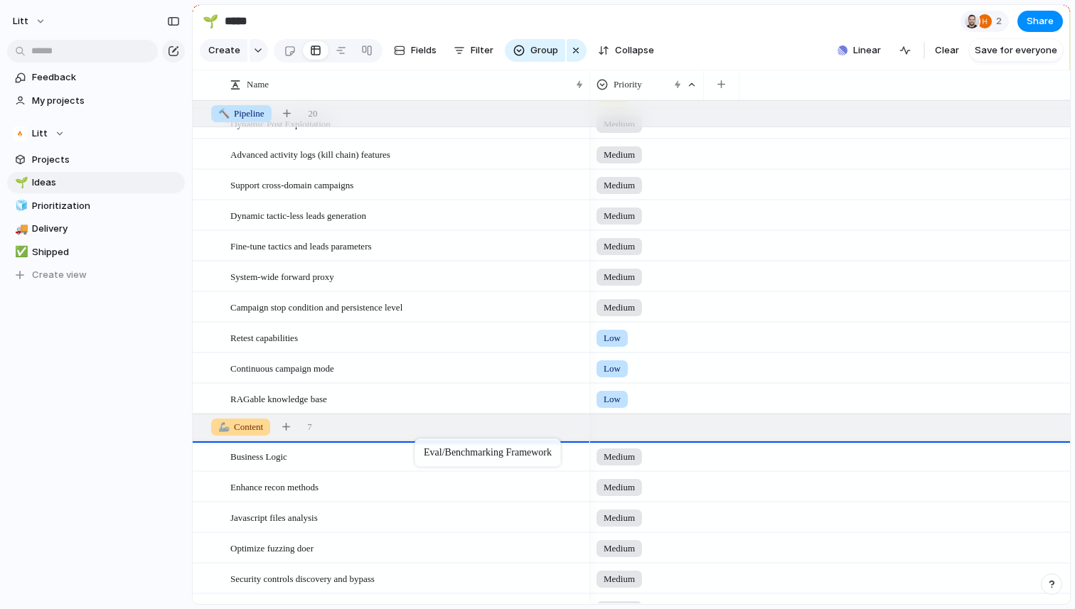
drag, startPoint x: 416, startPoint y: 292, endPoint x: 422, endPoint y: 441, distance: 149.4
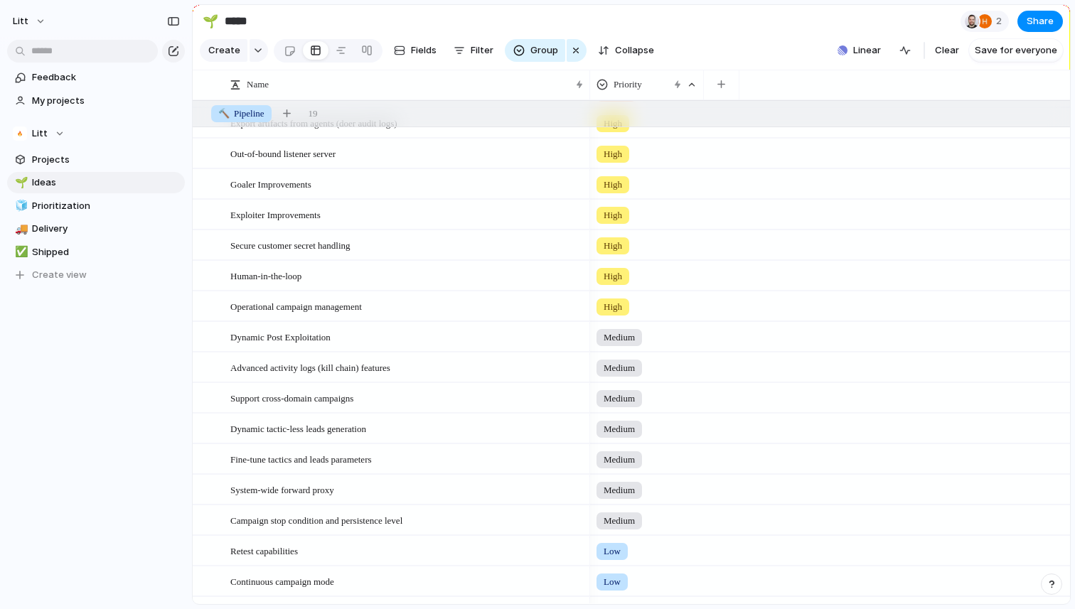
scroll to position [272, 0]
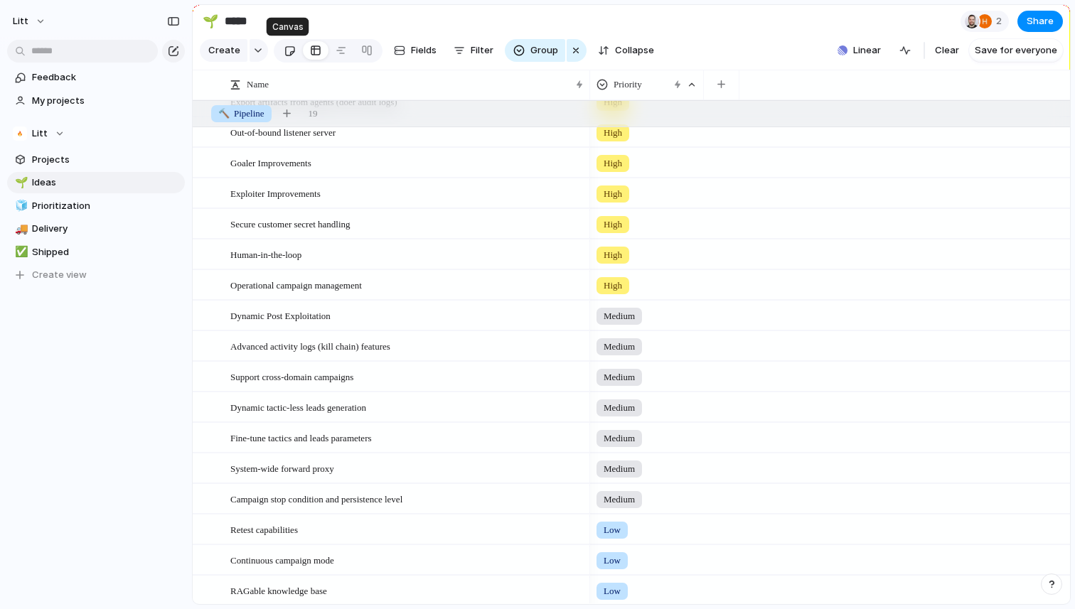
click at [294, 50] on link at bounding box center [290, 50] width 26 height 23
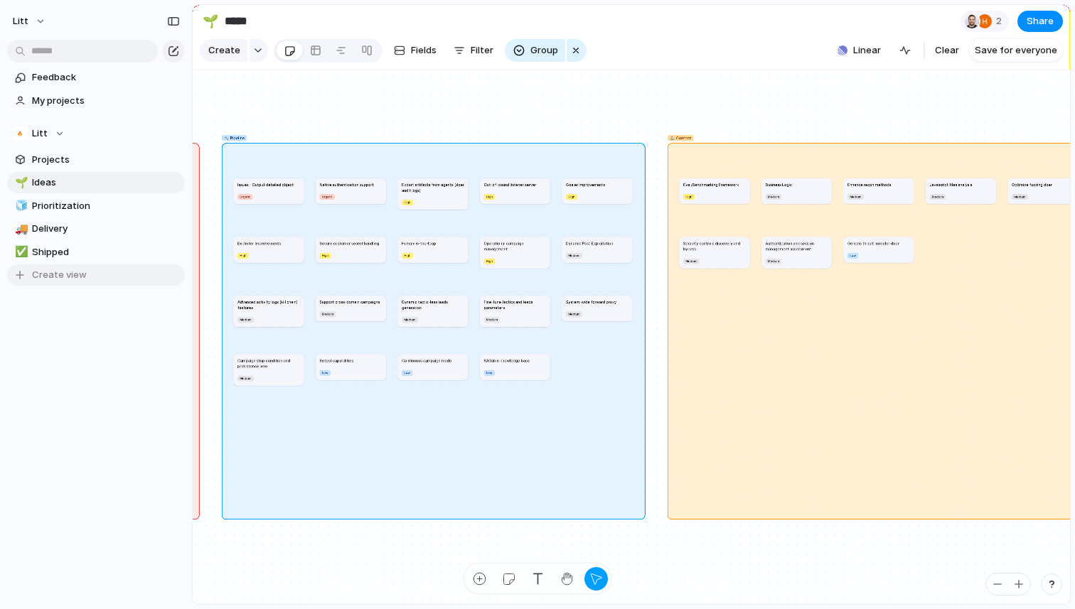
click at [45, 277] on span "Create view" at bounding box center [59, 275] width 55 height 14
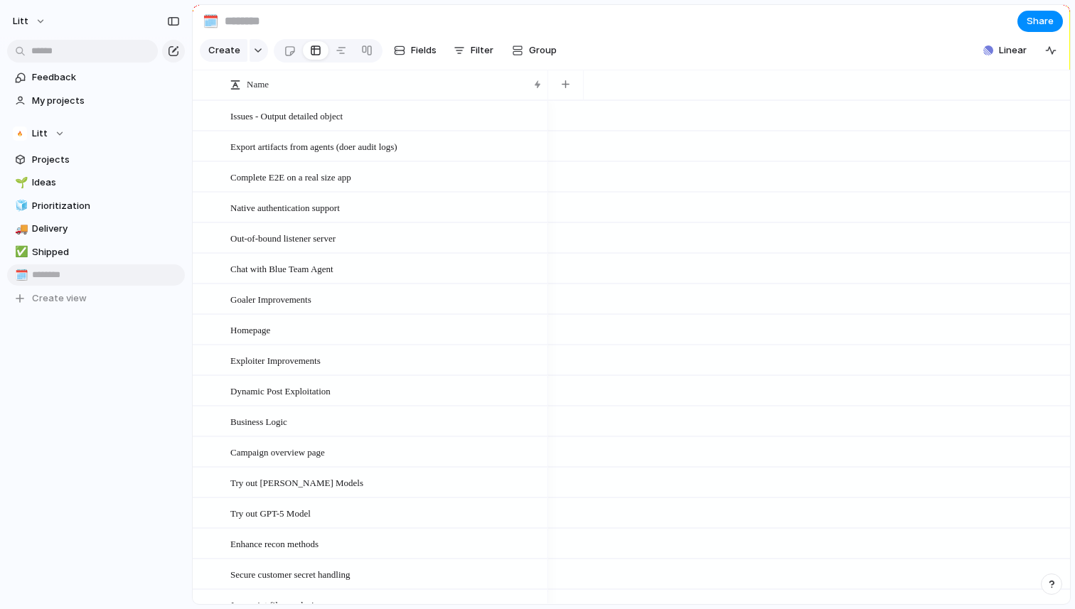
click at [55, 340] on div "Feedback My projects Litt Projects 🌱 Ideas 🧊 Prioritization 🚚 Delivery ✅ Shippe…" at bounding box center [96, 212] width 192 height 424
click at [230, 385] on span "Delete view" at bounding box center [224, 382] width 53 height 14
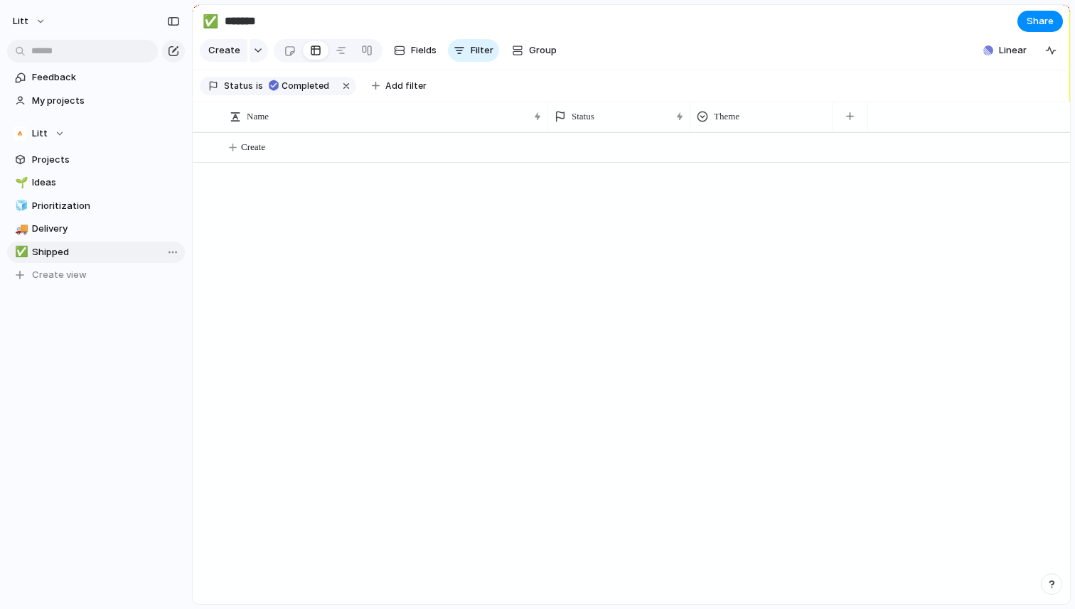
click at [100, 242] on link "✅ Shipped" at bounding box center [96, 252] width 178 height 21
click at [86, 225] on span "Delivery" at bounding box center [106, 229] width 148 height 14
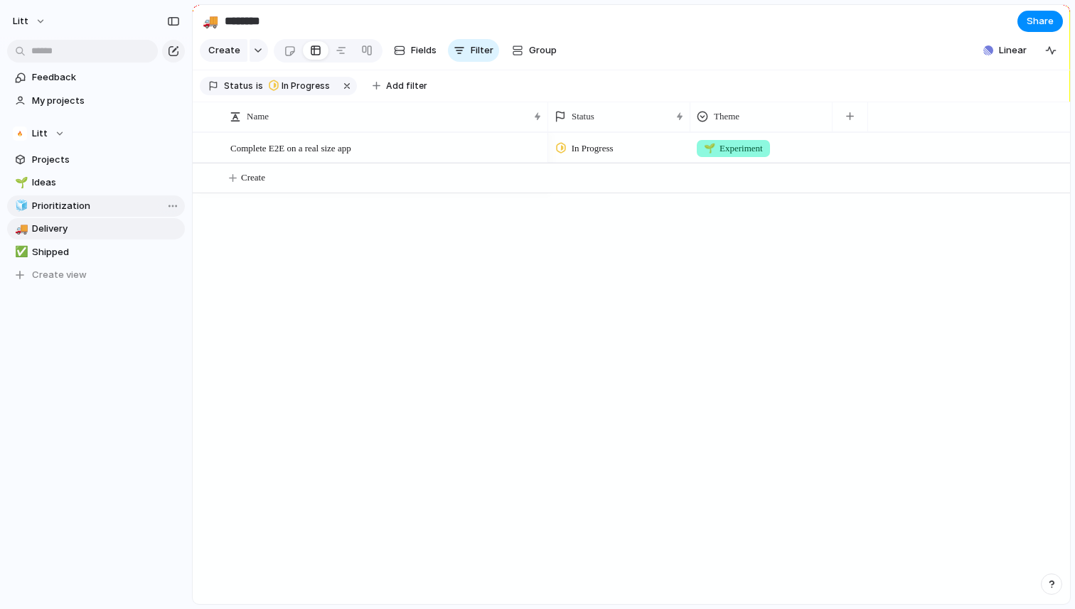
click at [97, 210] on span "Prioritization" at bounding box center [106, 206] width 148 height 14
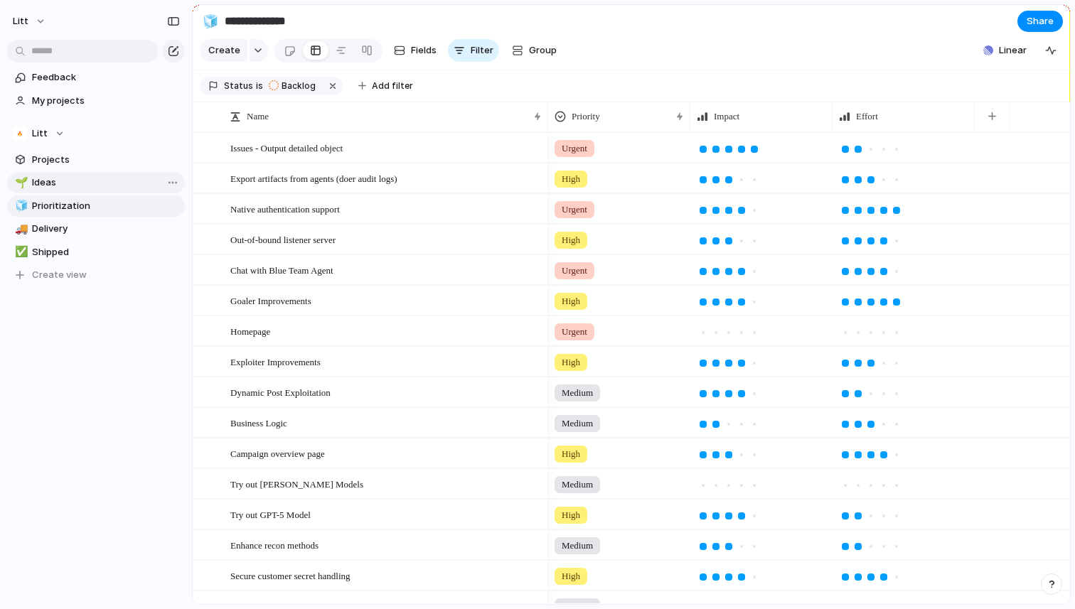
click at [83, 180] on span "Ideas" at bounding box center [106, 183] width 148 height 14
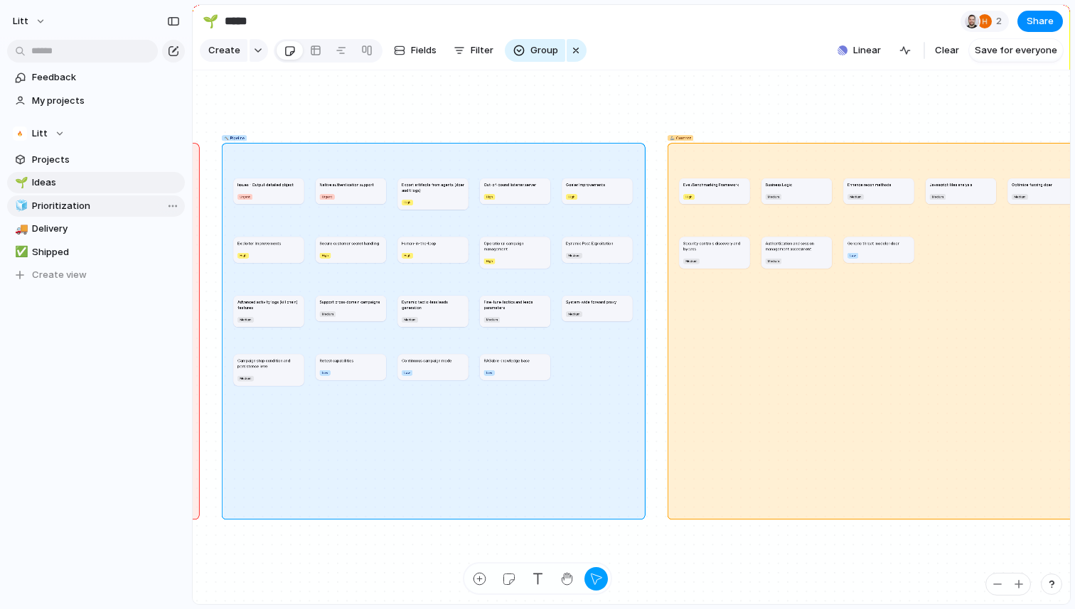
click at [79, 205] on span "Prioritization" at bounding box center [106, 206] width 148 height 14
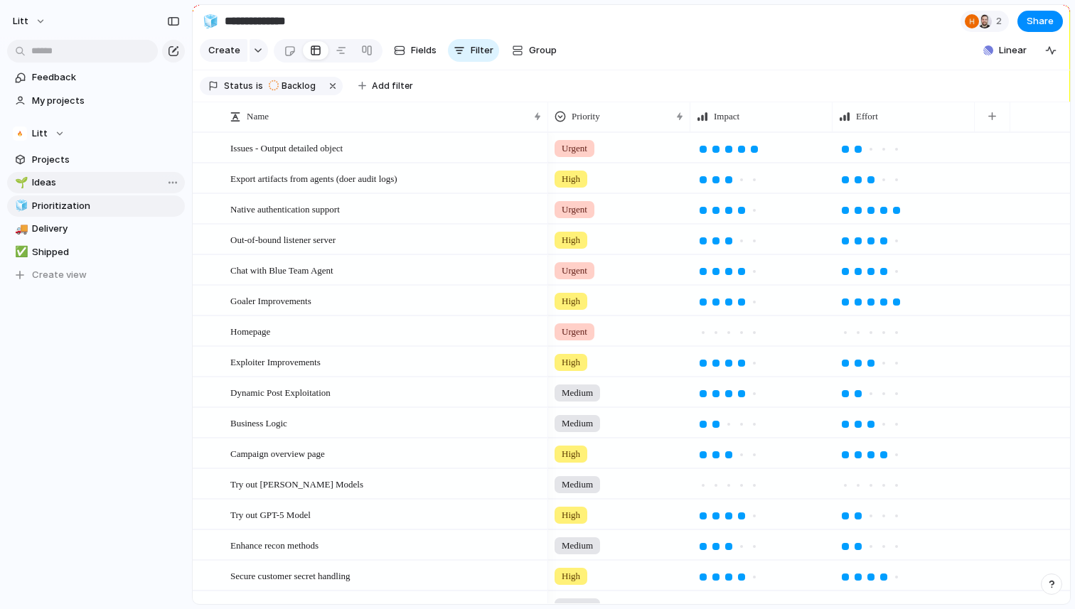
click at [85, 183] on span "Ideas" at bounding box center [106, 183] width 148 height 14
type input "*****"
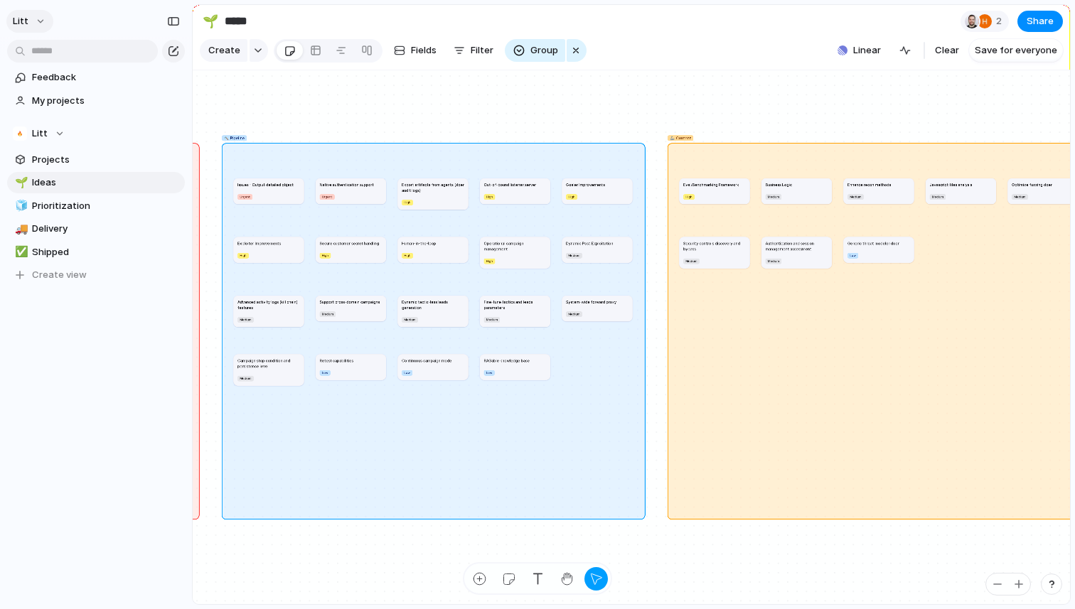
click at [33, 21] on button "Litt" at bounding box center [29, 21] width 47 height 23
click at [34, 59] on span "Settings" at bounding box center [52, 53] width 39 height 14
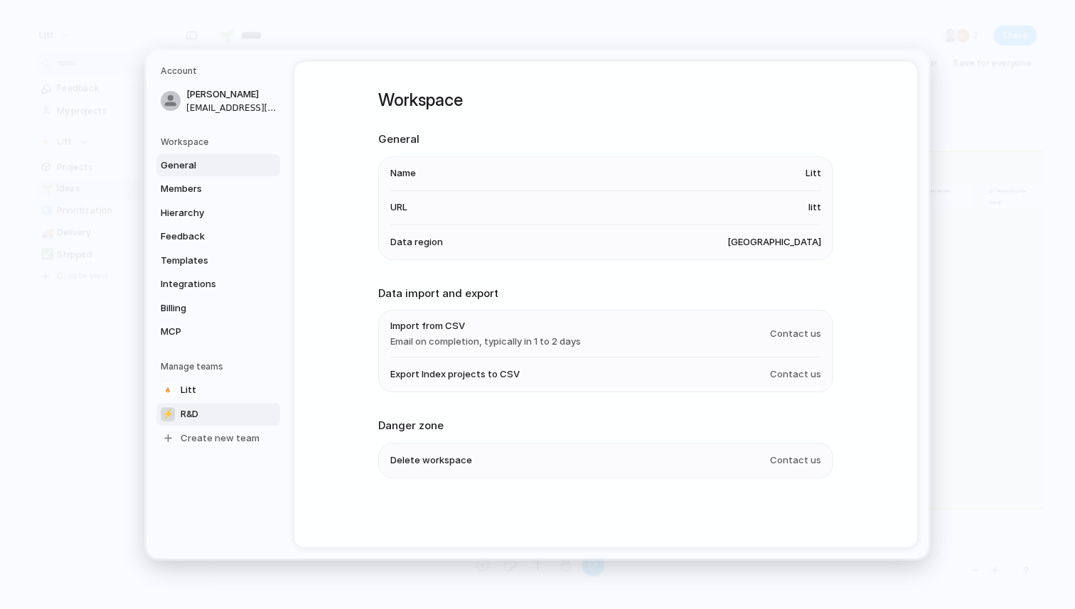
click at [208, 417] on link "⚡ R&D" at bounding box center [218, 414] width 124 height 23
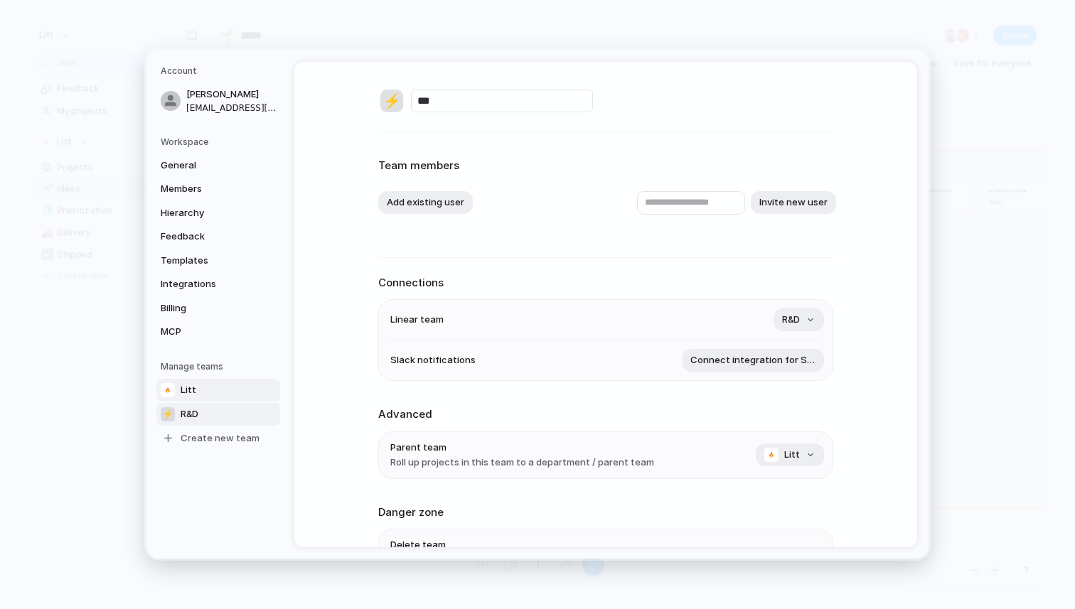
click at [213, 394] on link "Litt" at bounding box center [218, 390] width 124 height 23
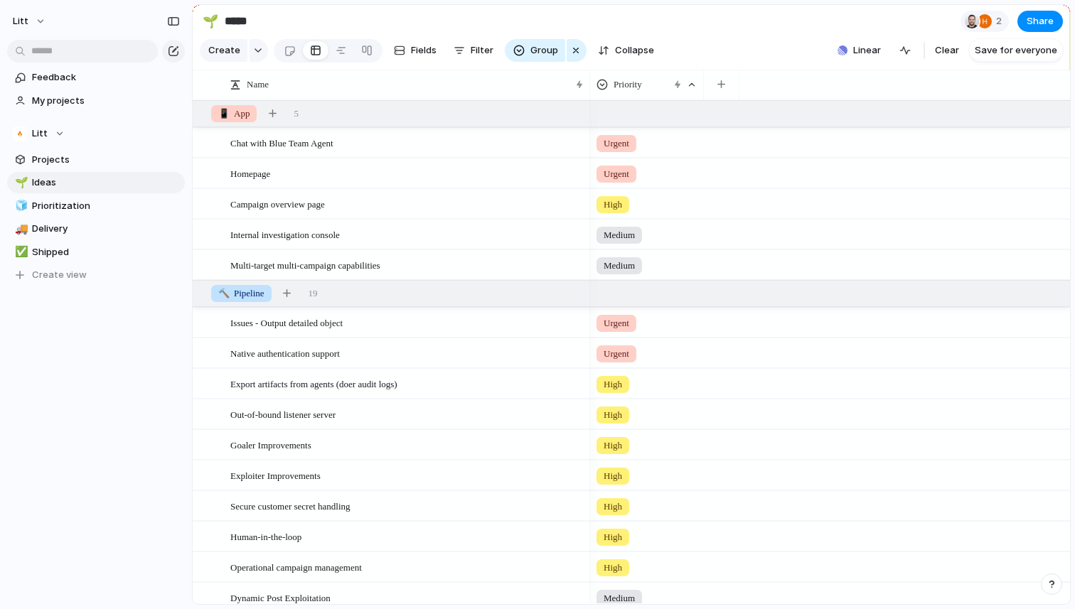
click at [707, 14] on section "🌱 ***** 2 Share" at bounding box center [631, 21] width 877 height 32
click at [967, 23] on div at bounding box center [972, 21] width 14 height 14
click at [257, 43] on div "Seen by [PERSON_NAME] [PERSON_NAME]" at bounding box center [537, 304] width 1075 height 609
click at [257, 43] on button "button" at bounding box center [258, 50] width 18 height 23
